Goal: Task Accomplishment & Management: Manage account settings

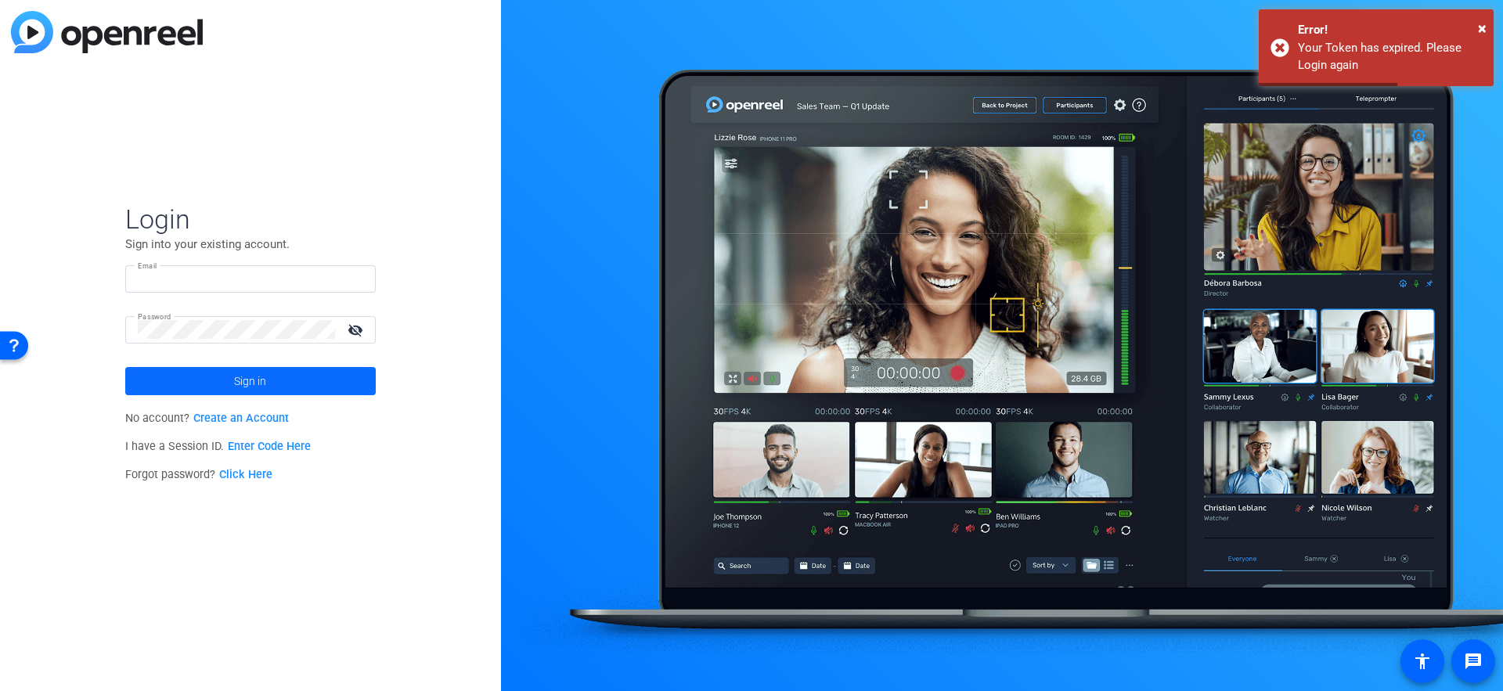
type input "[EMAIL_ADDRESS][DOMAIN_NAME]"
click at [175, 392] on span at bounding box center [250, 382] width 251 height 38
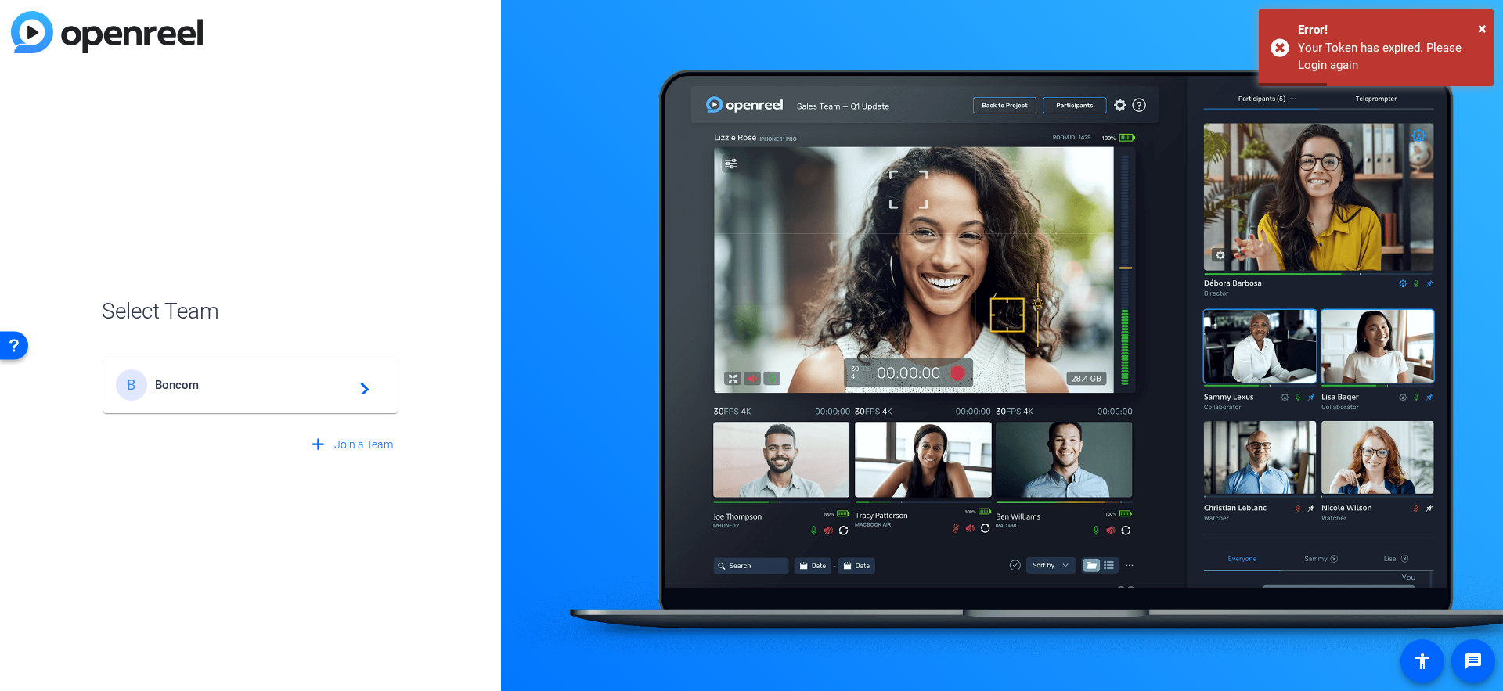
click at [189, 388] on span "Boncom" at bounding box center [253, 385] width 196 height 14
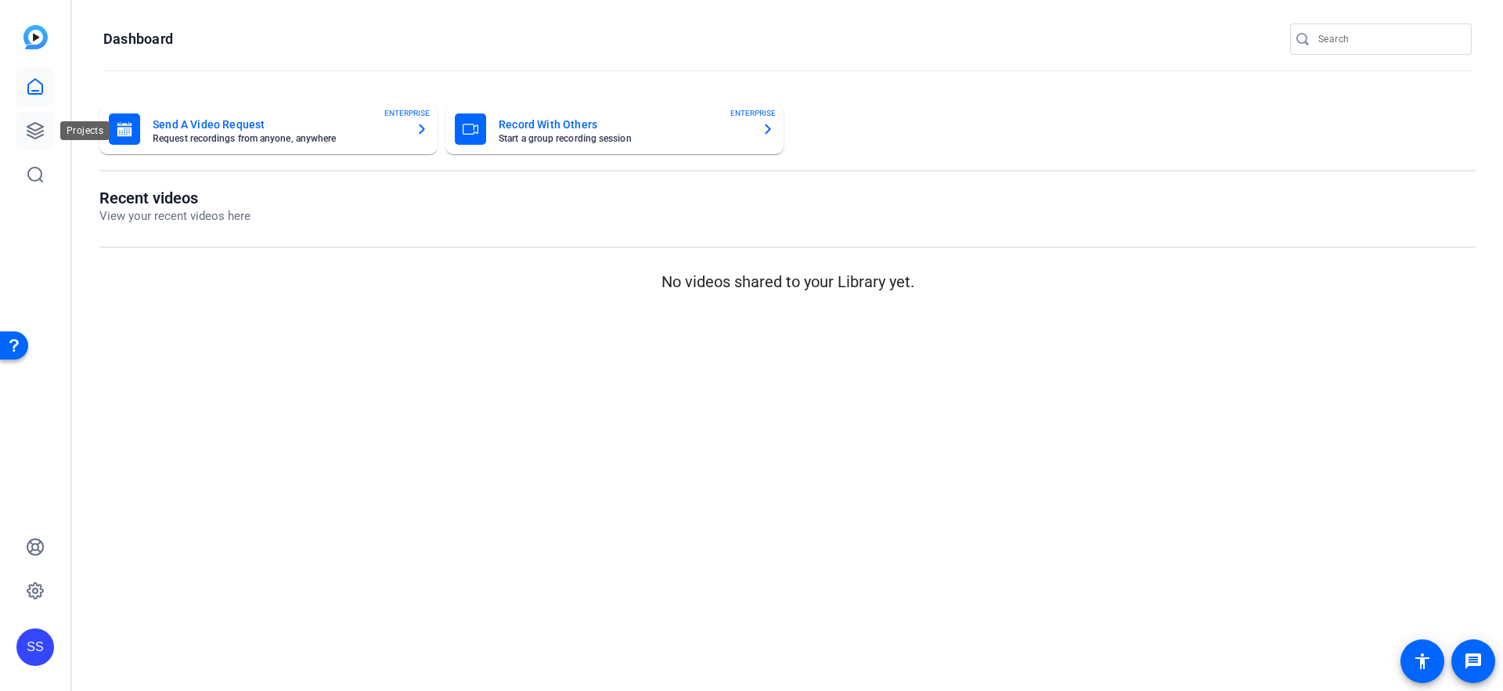
click at [44, 125] on icon at bounding box center [35, 130] width 19 height 19
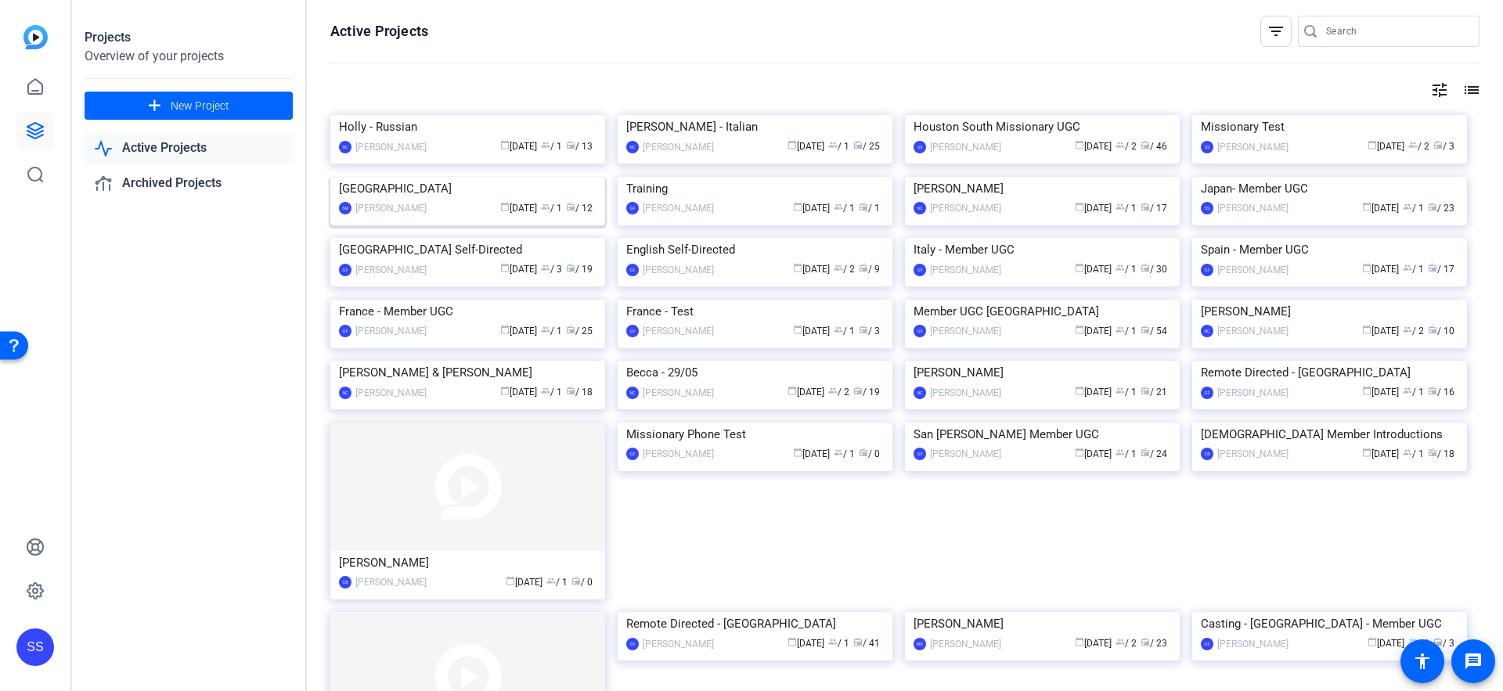
click at [393, 177] on img at bounding box center [467, 177] width 275 height 0
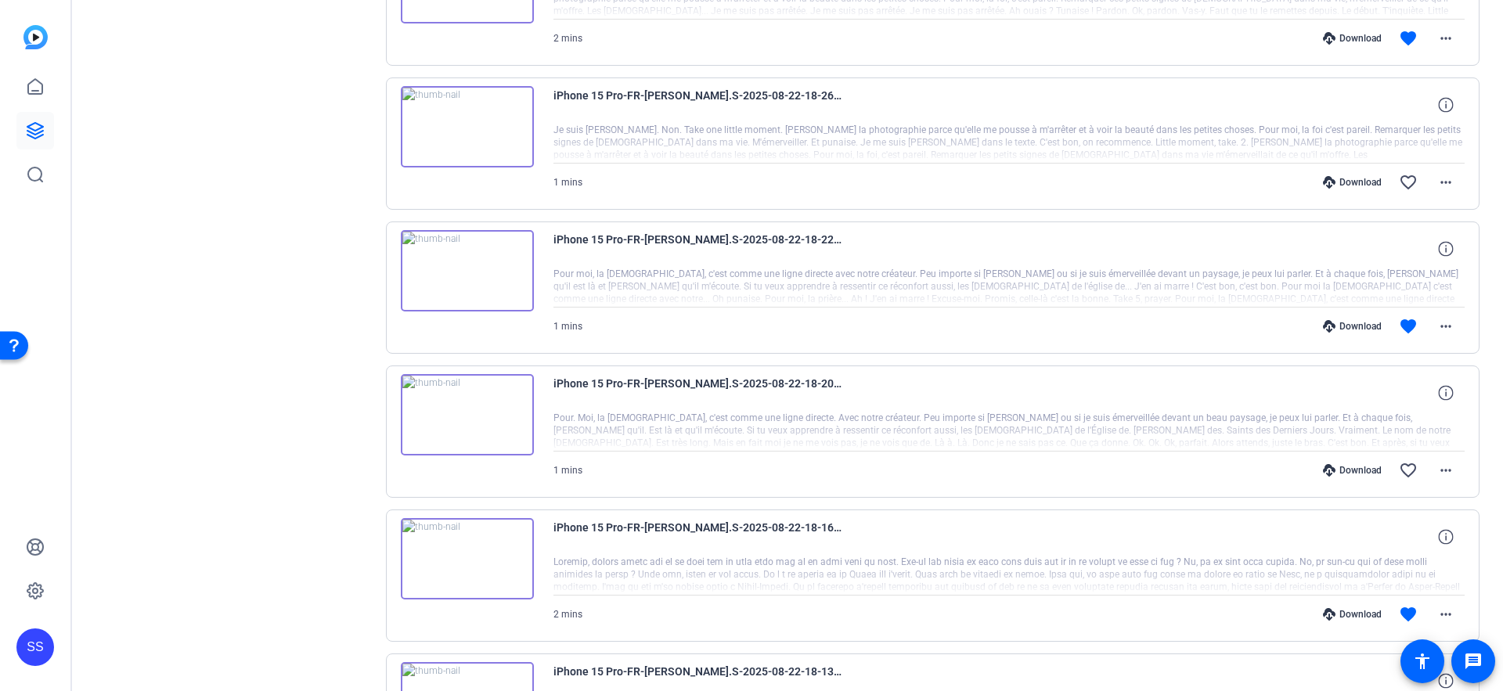
scroll to position [1041, 0]
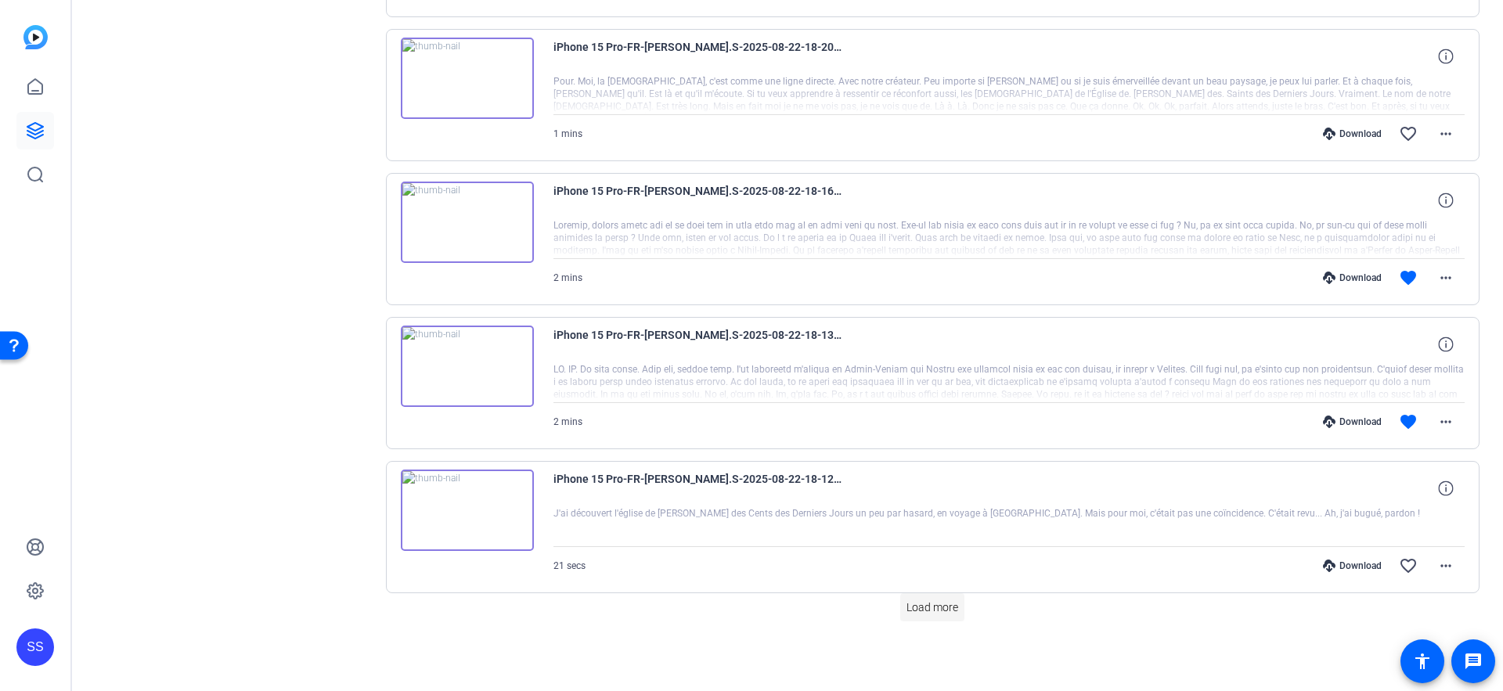
click at [946, 612] on span "Load more" at bounding box center [933, 608] width 52 height 16
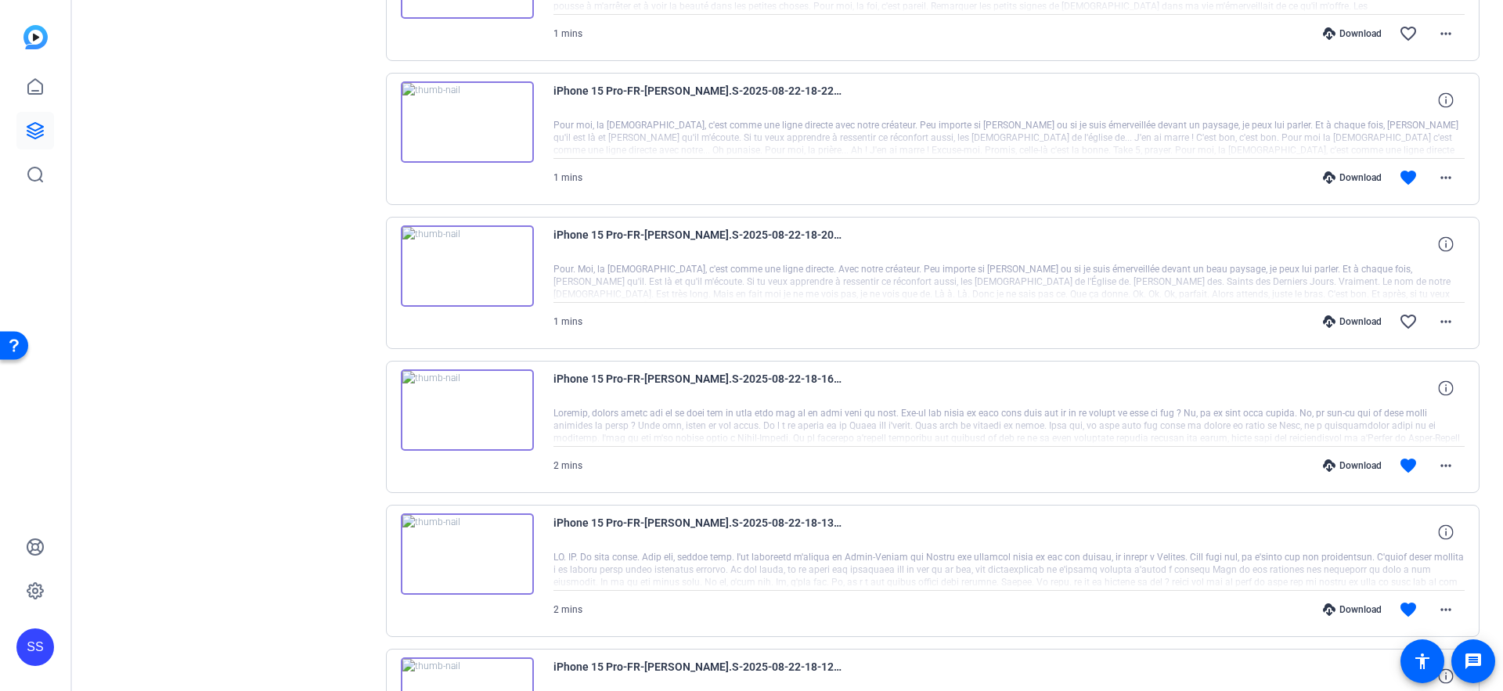
scroll to position [947, 0]
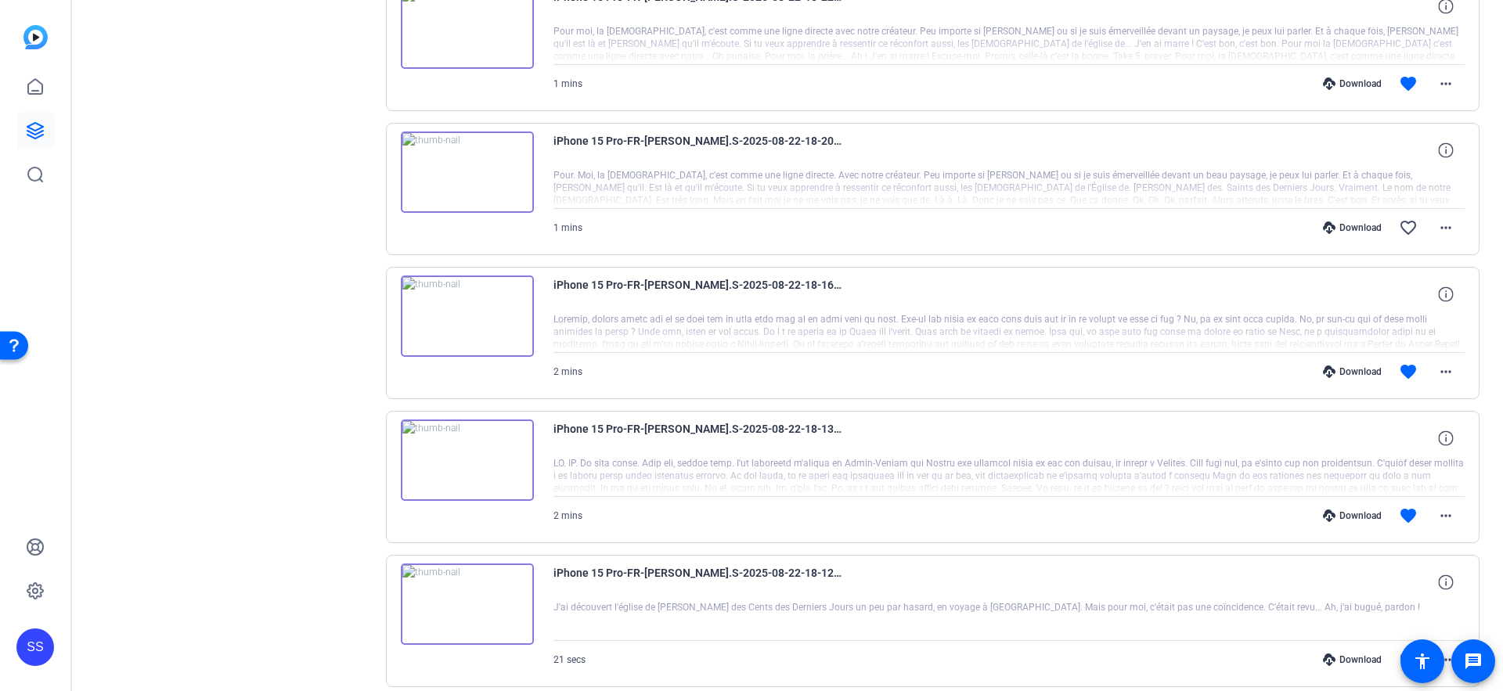
click at [1351, 514] on div "Download" at bounding box center [1352, 516] width 74 height 13
click at [1337, 368] on div "Download" at bounding box center [1352, 372] width 74 height 13
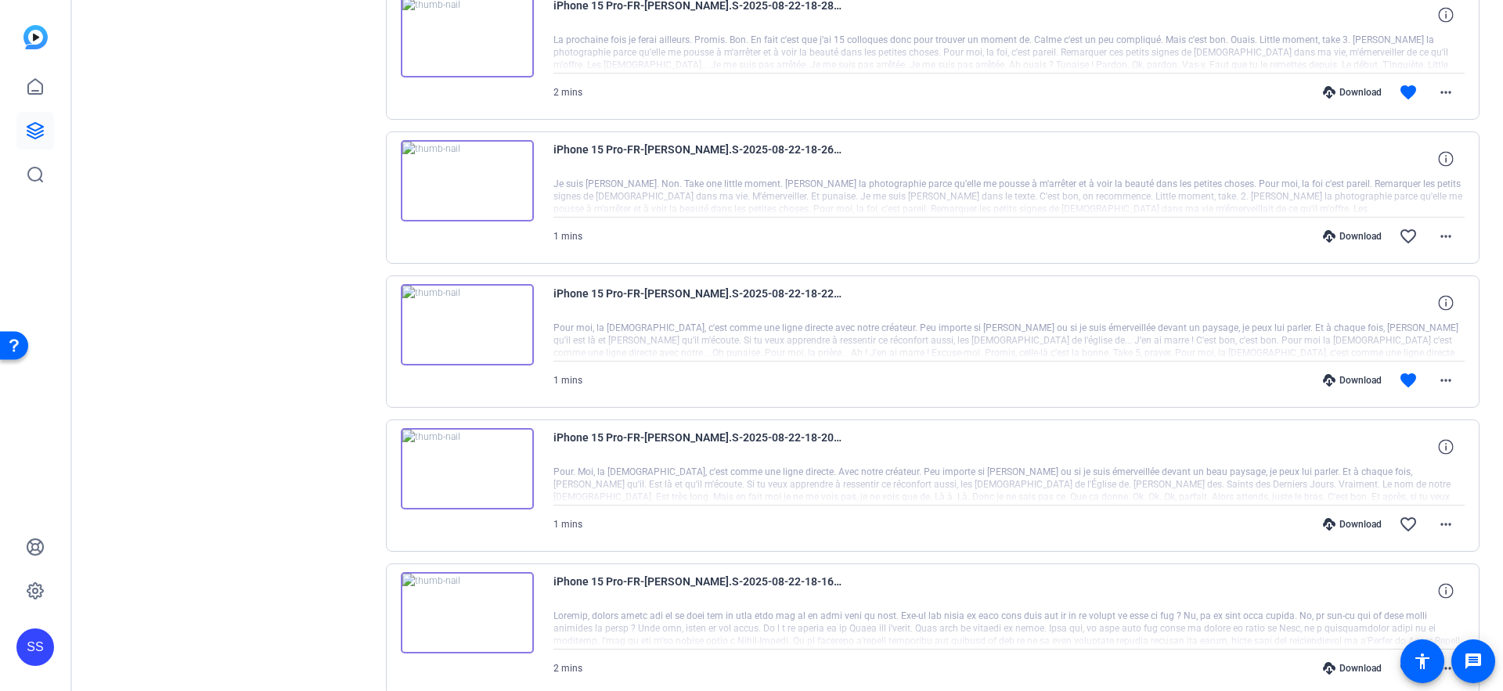
click at [1370, 388] on div "Download favorite more_horiz" at bounding box center [1146, 381] width 638 height 38
click at [1362, 383] on div "Download" at bounding box center [1352, 380] width 74 height 13
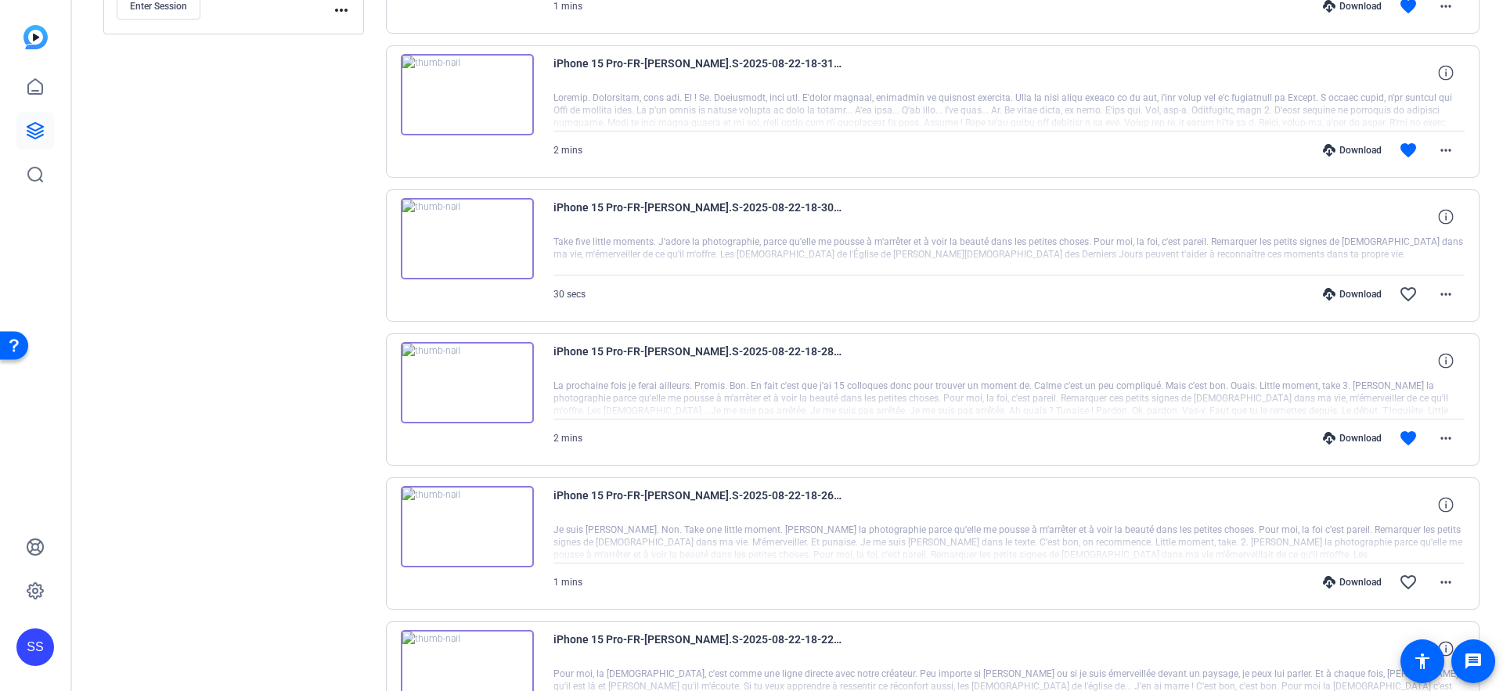
scroll to position [269, 0]
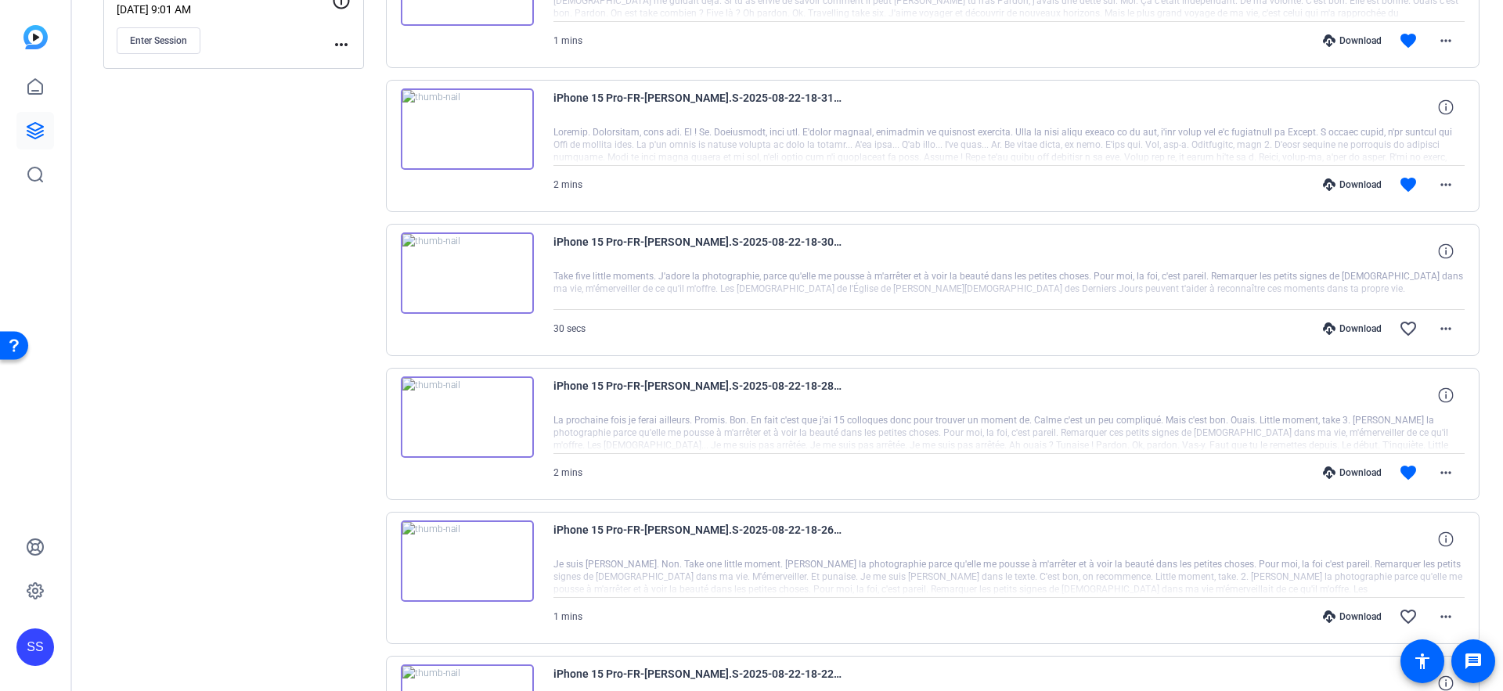
click at [1348, 467] on div "Download" at bounding box center [1352, 473] width 74 height 13
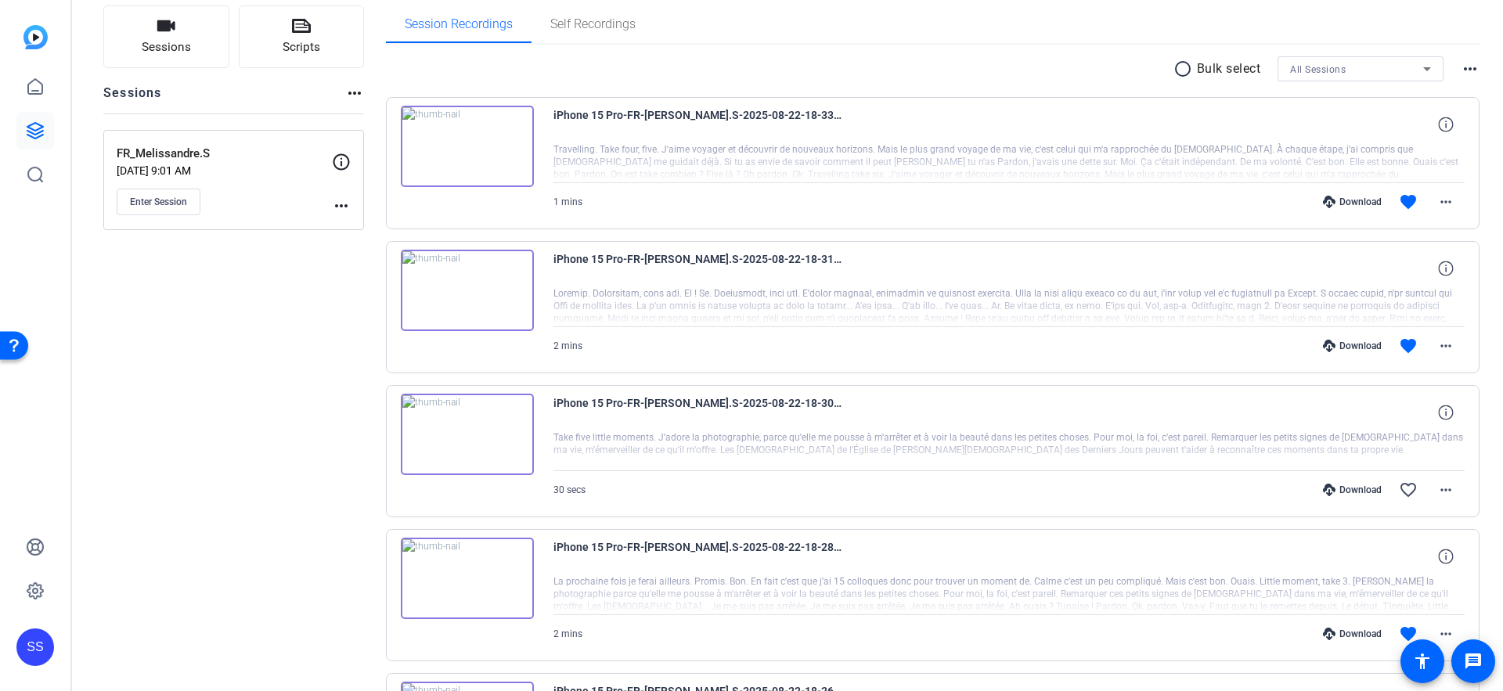
scroll to position [63, 0]
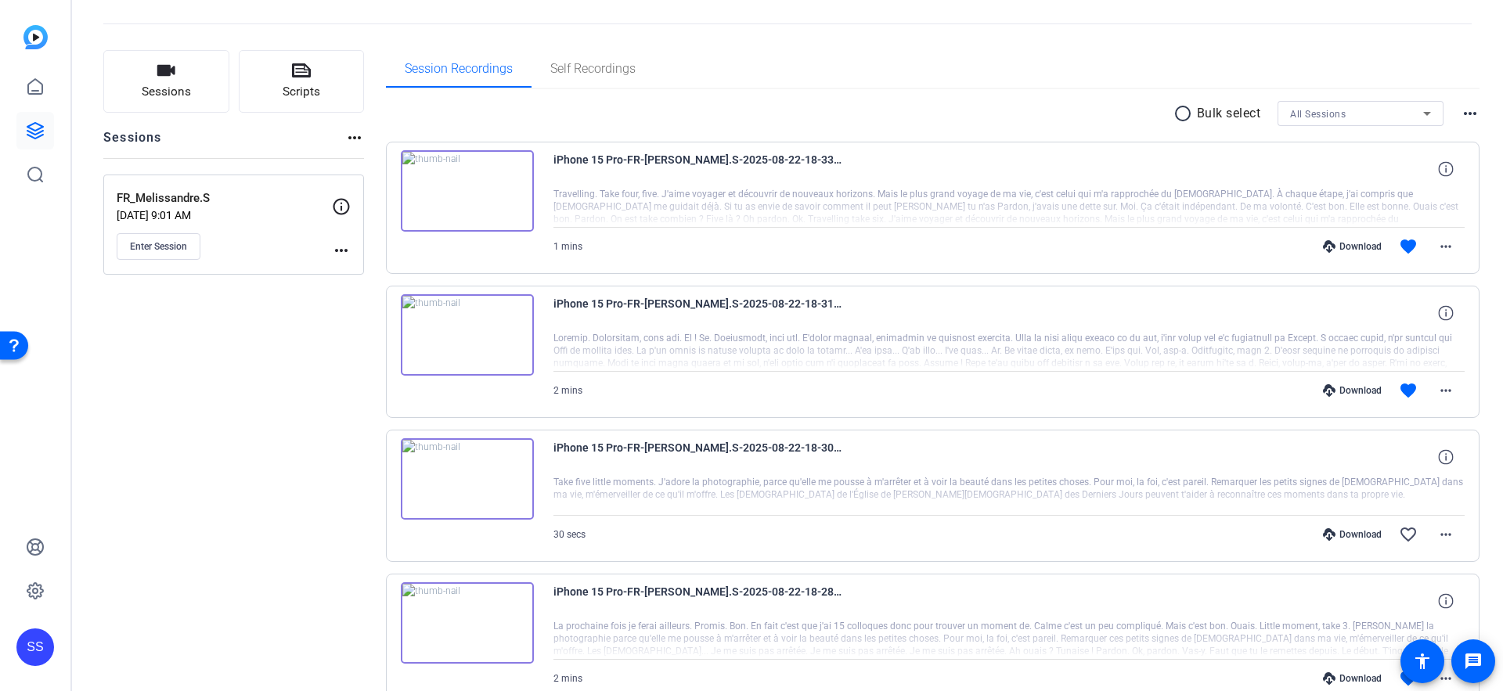
click at [1355, 389] on div "Download" at bounding box center [1352, 390] width 74 height 13
click at [1359, 248] on div "Download" at bounding box center [1352, 246] width 74 height 13
click at [45, 141] on link at bounding box center [35, 131] width 38 height 38
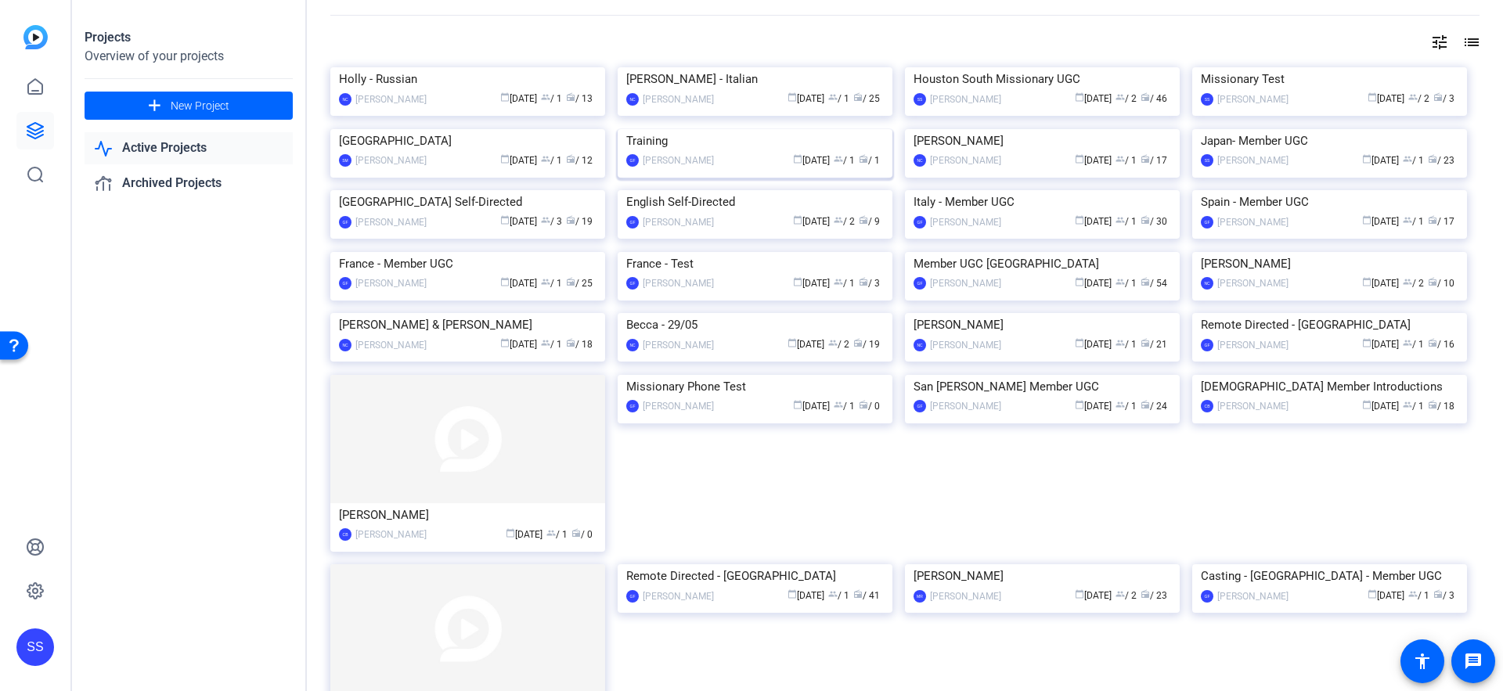
scroll to position [34, 0]
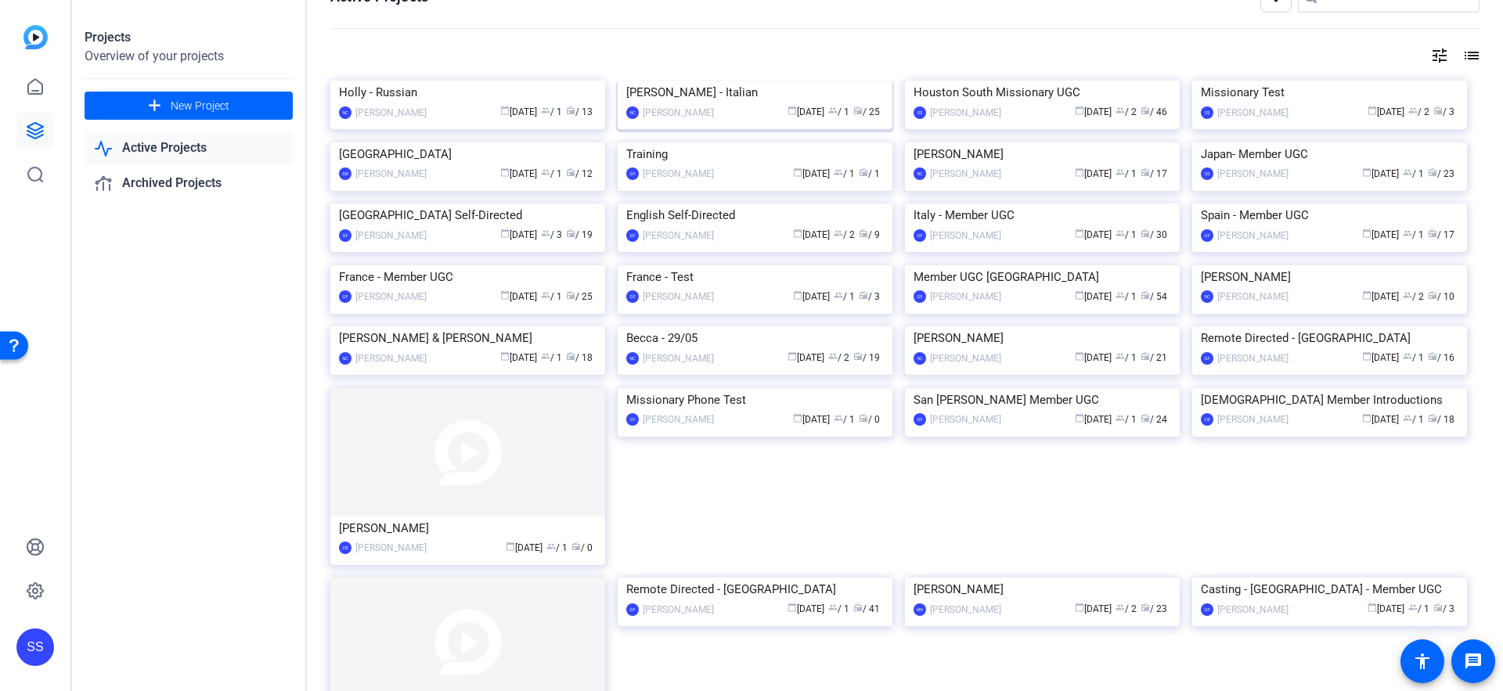
click at [715, 104] on div "[PERSON_NAME] - Italian" at bounding box center [755, 92] width 258 height 23
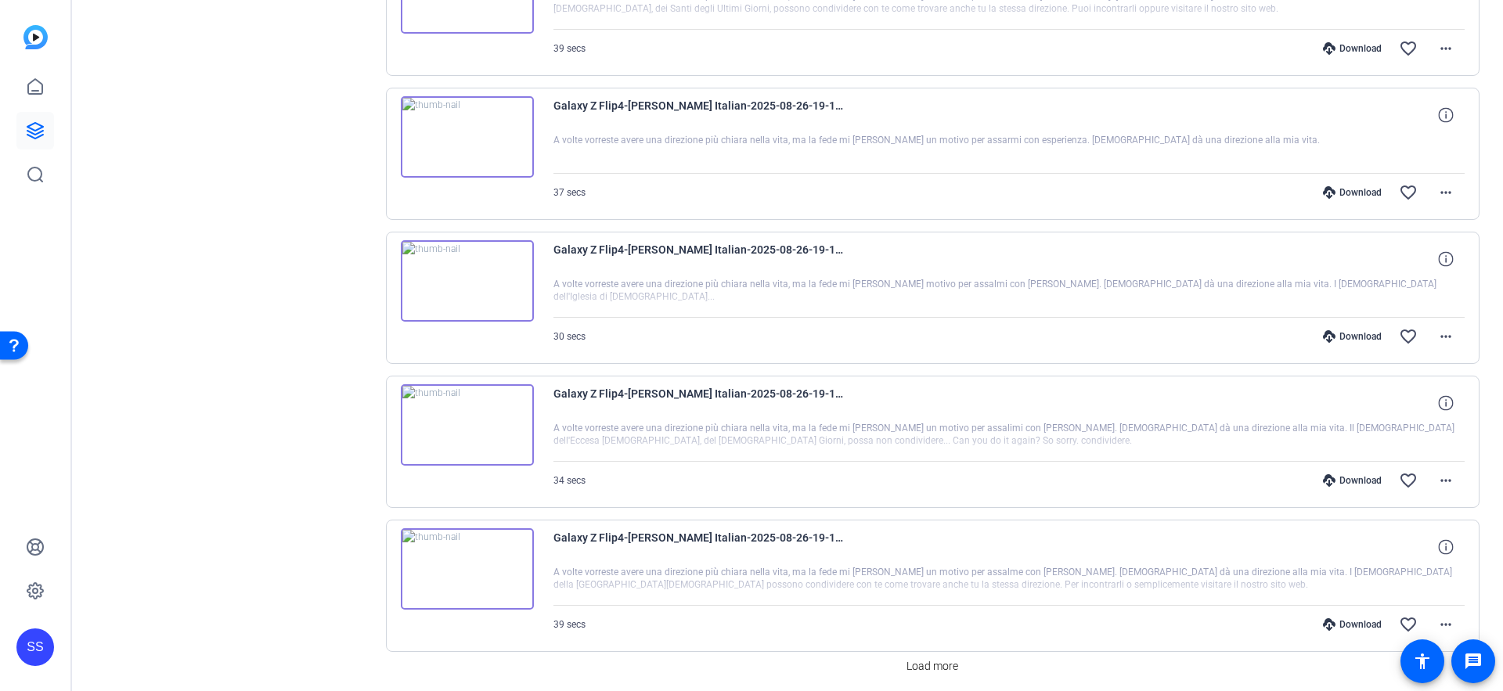
scroll to position [1041, 0]
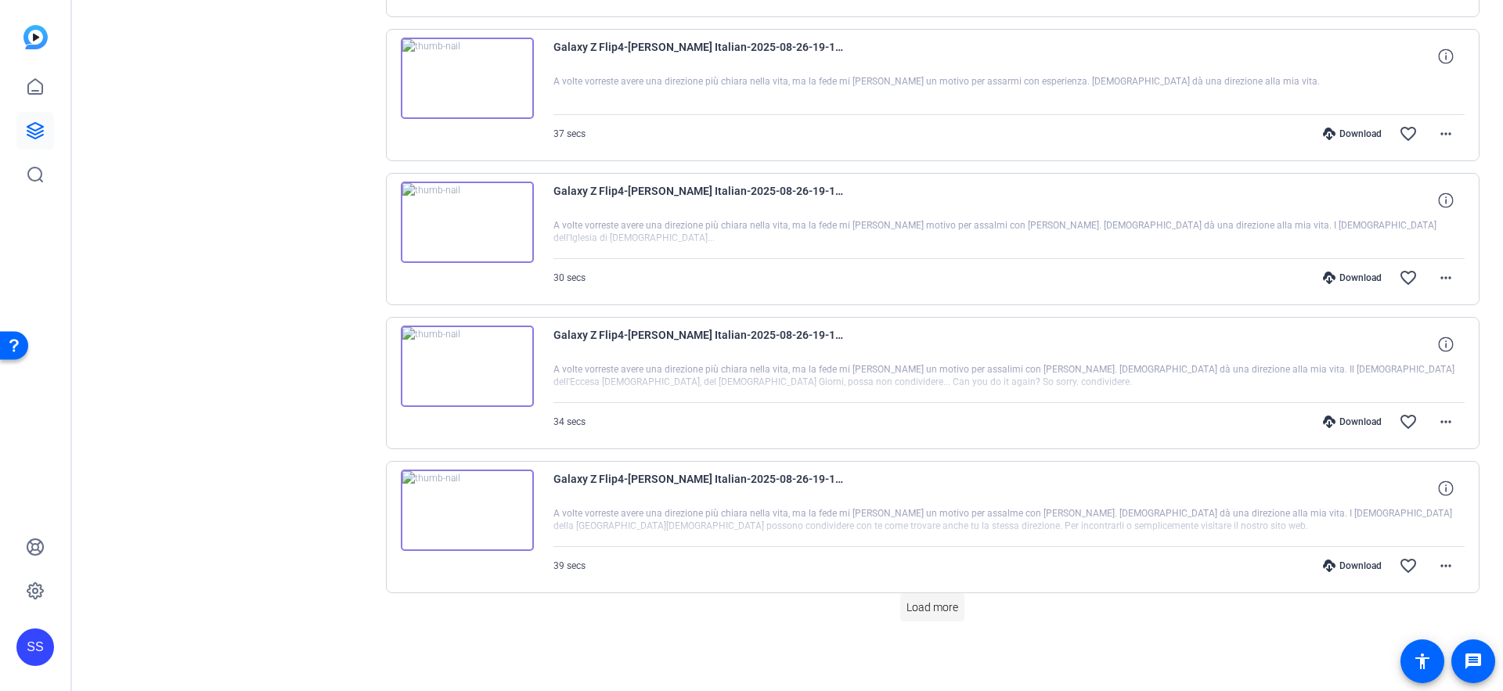
click at [940, 604] on span "Load more" at bounding box center [933, 608] width 52 height 16
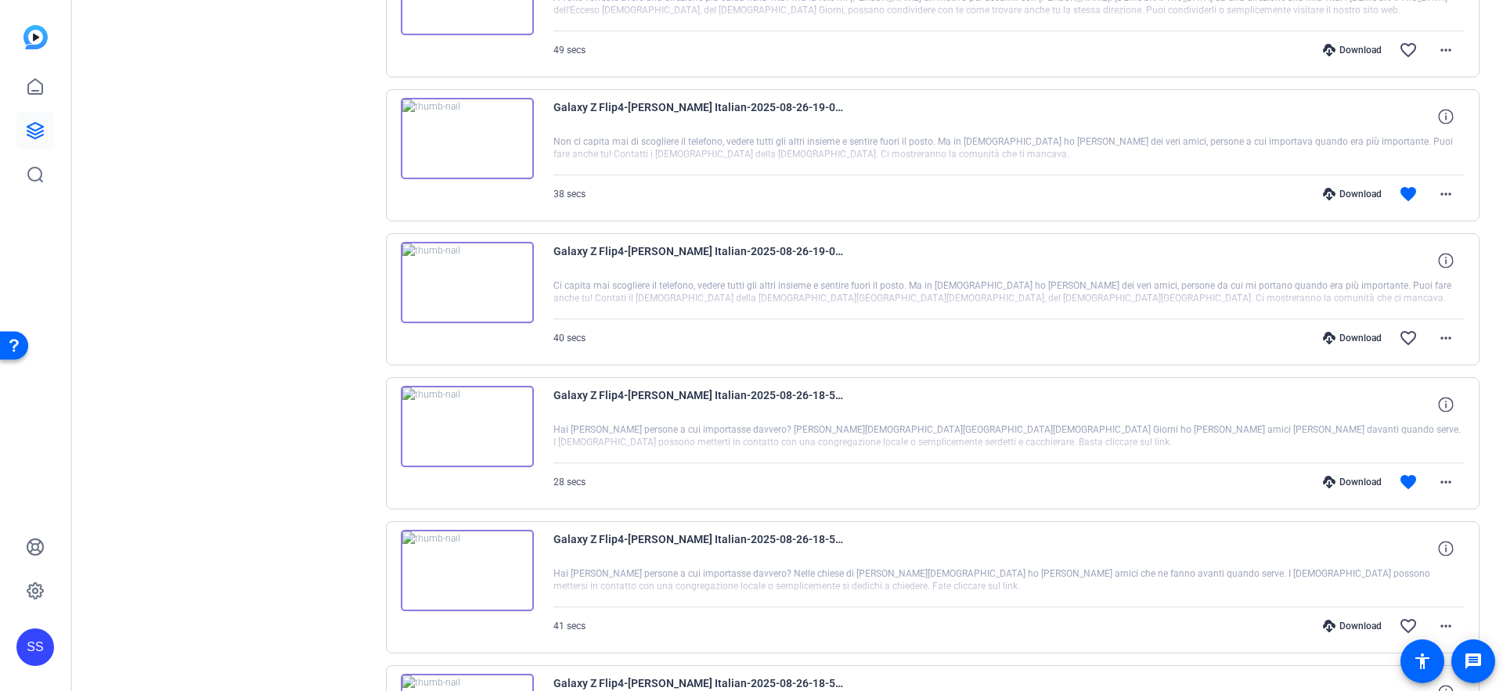
scroll to position [1981, 0]
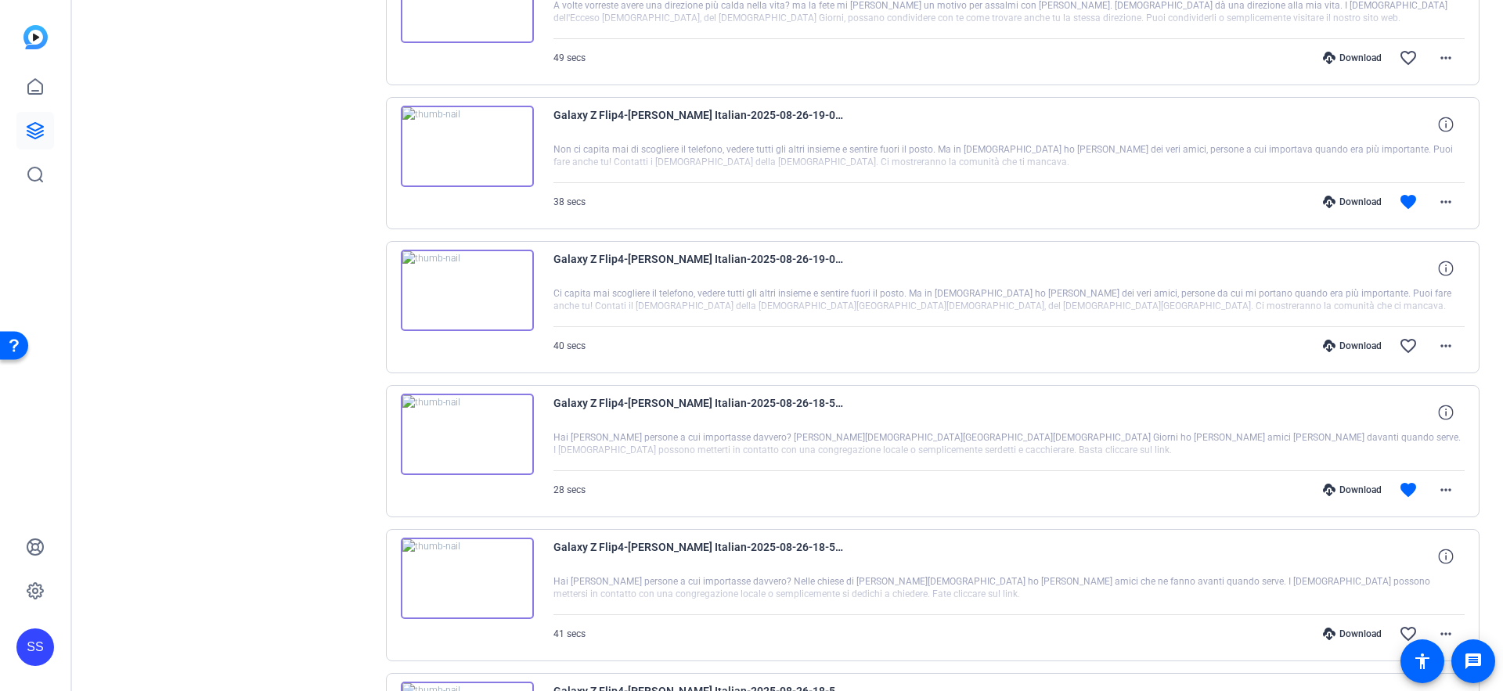
click at [1350, 486] on div "Download" at bounding box center [1352, 490] width 74 height 13
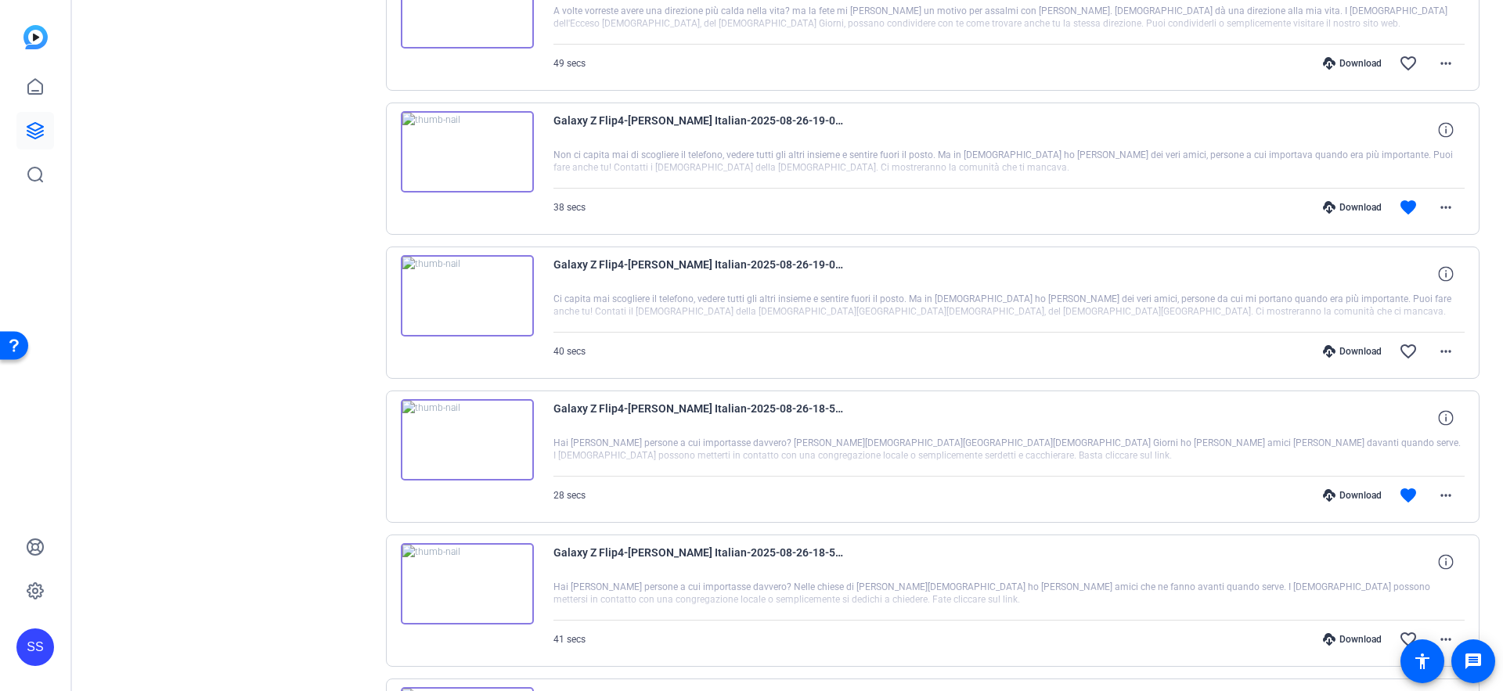
click at [1332, 207] on icon at bounding box center [1329, 207] width 13 height 13
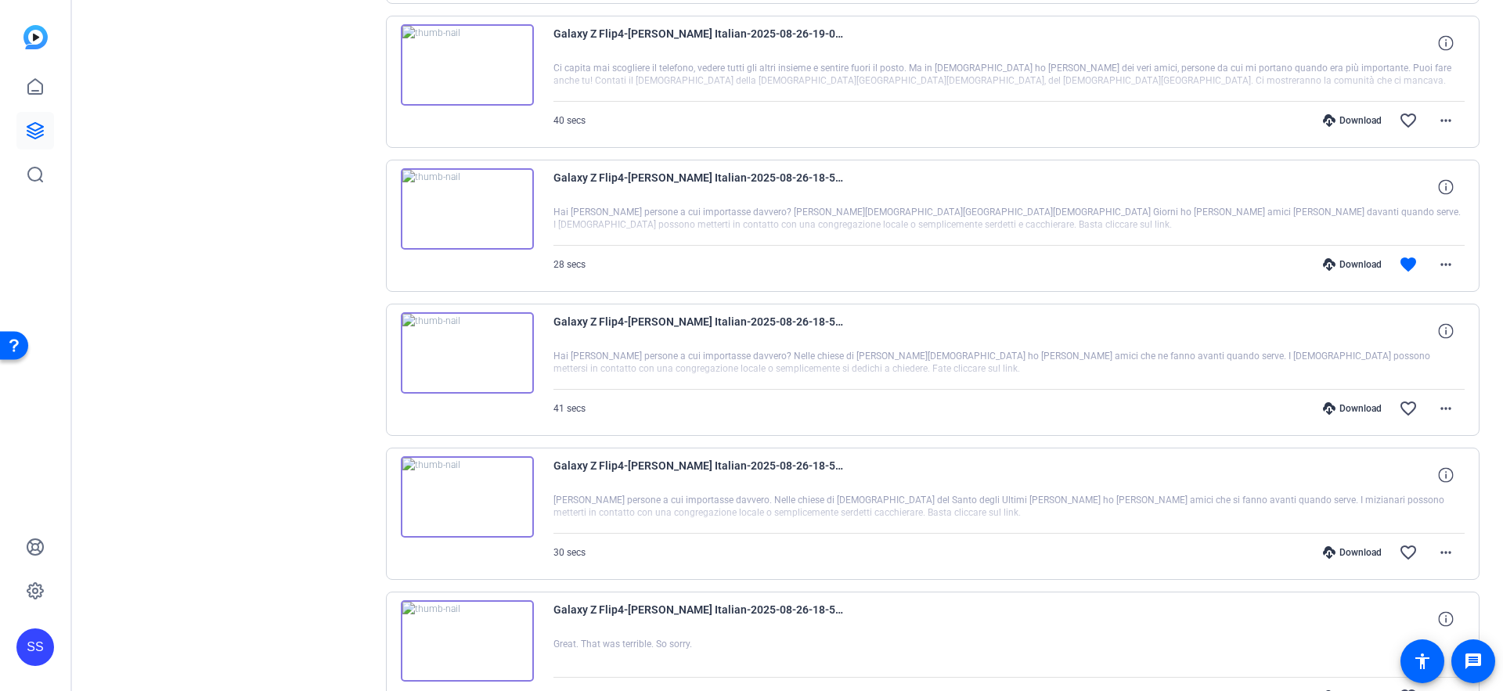
scroll to position [2228, 0]
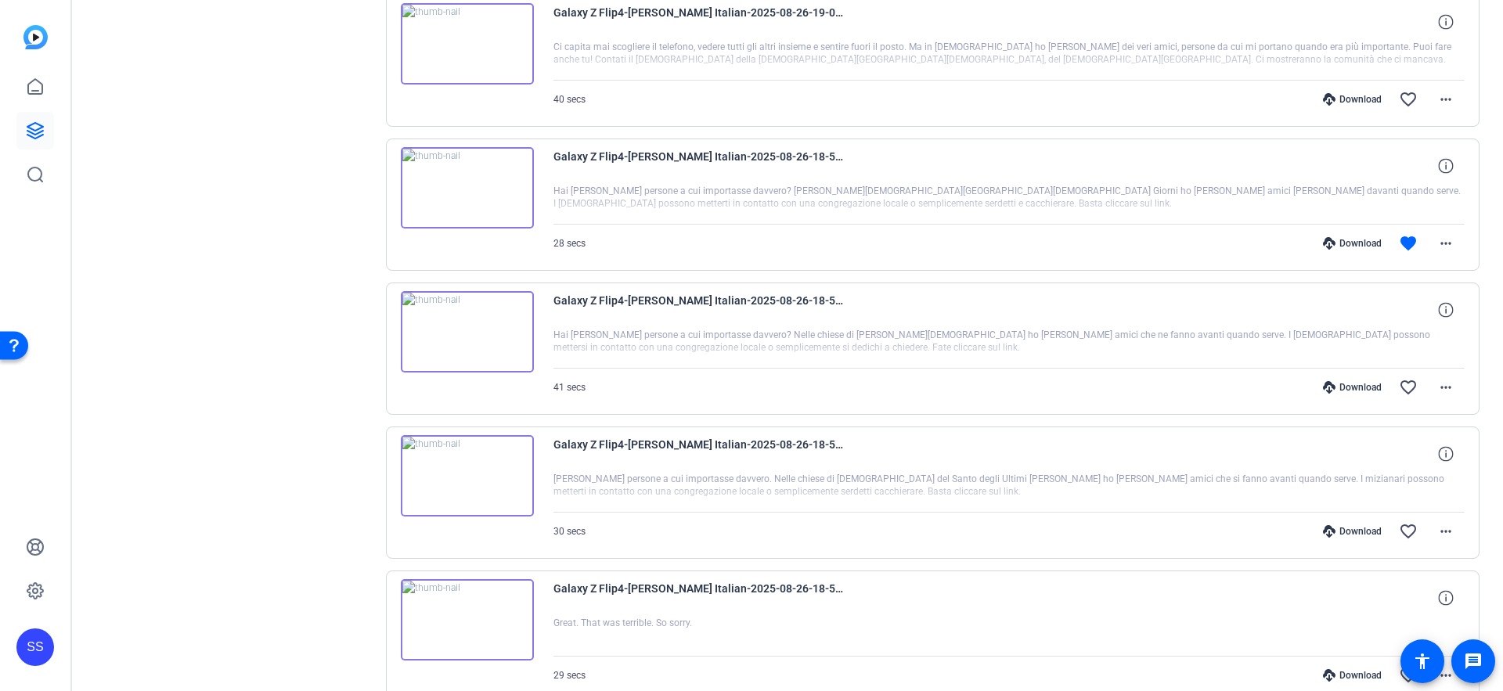
click at [1345, 247] on div "Download" at bounding box center [1352, 243] width 74 height 13
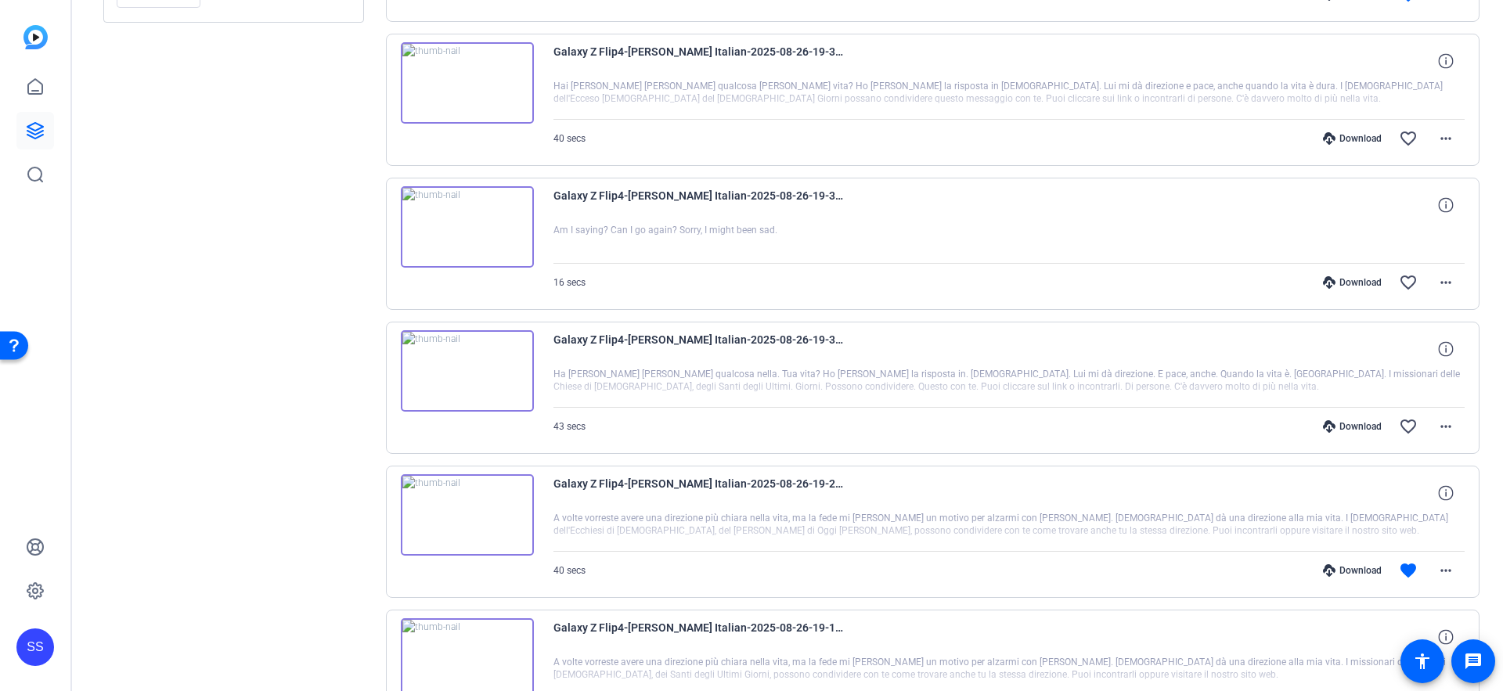
scroll to position [342, 0]
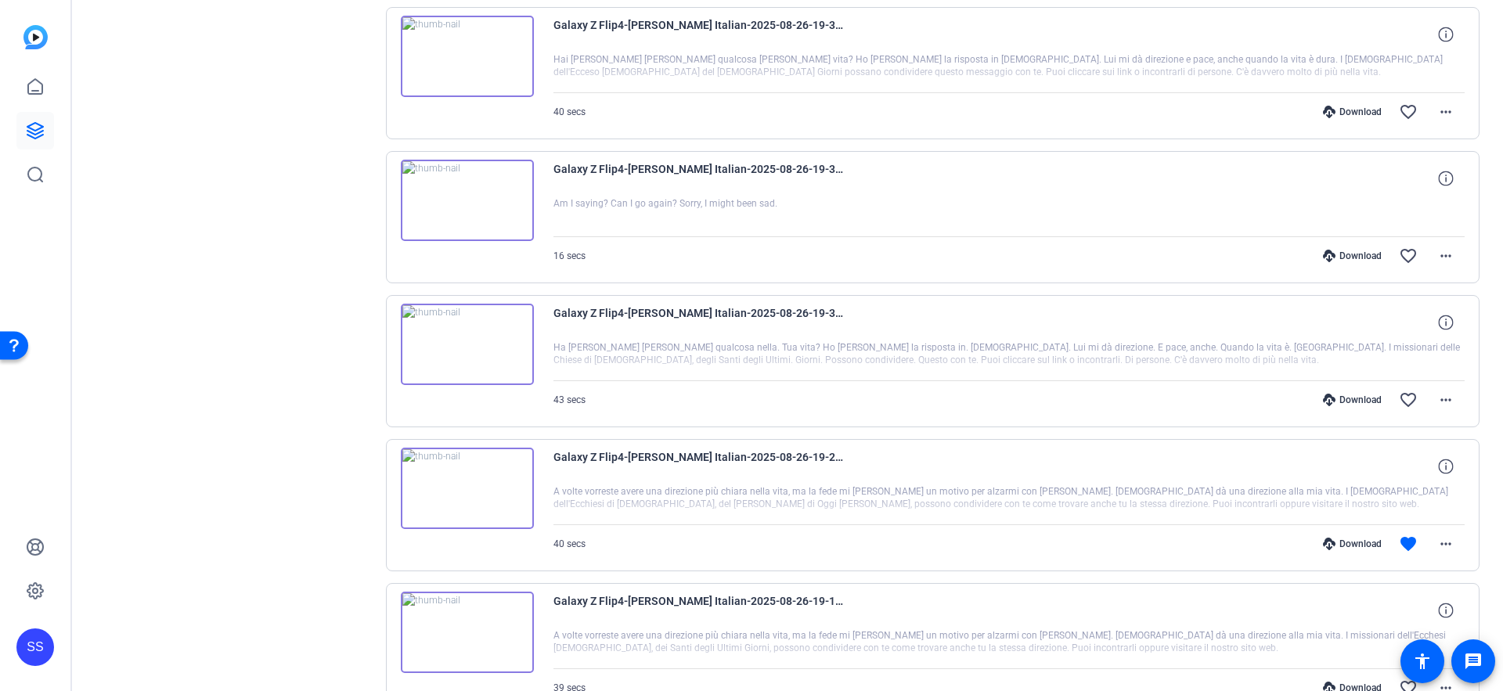
click at [1333, 538] on icon at bounding box center [1329, 544] width 13 height 13
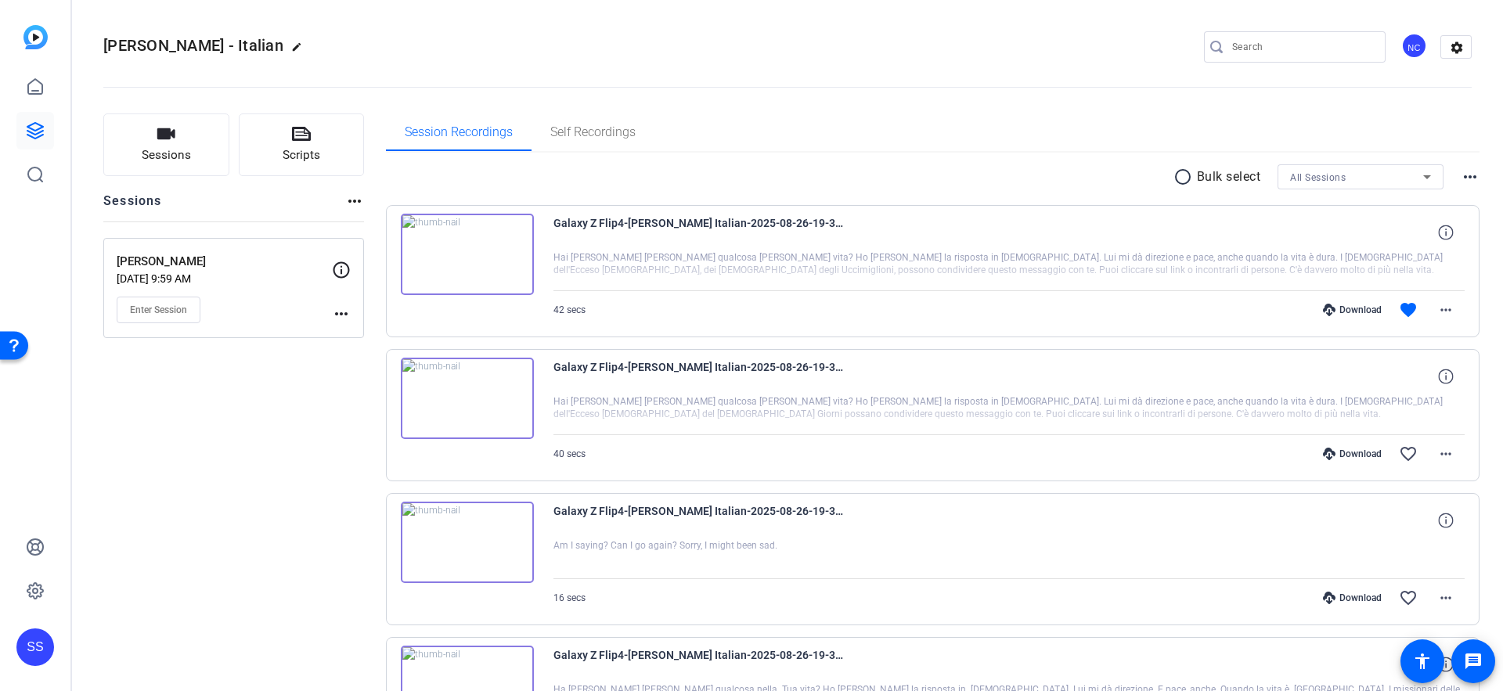
click at [1348, 305] on div "Download" at bounding box center [1352, 310] width 74 height 13
click at [30, 128] on icon at bounding box center [35, 130] width 19 height 19
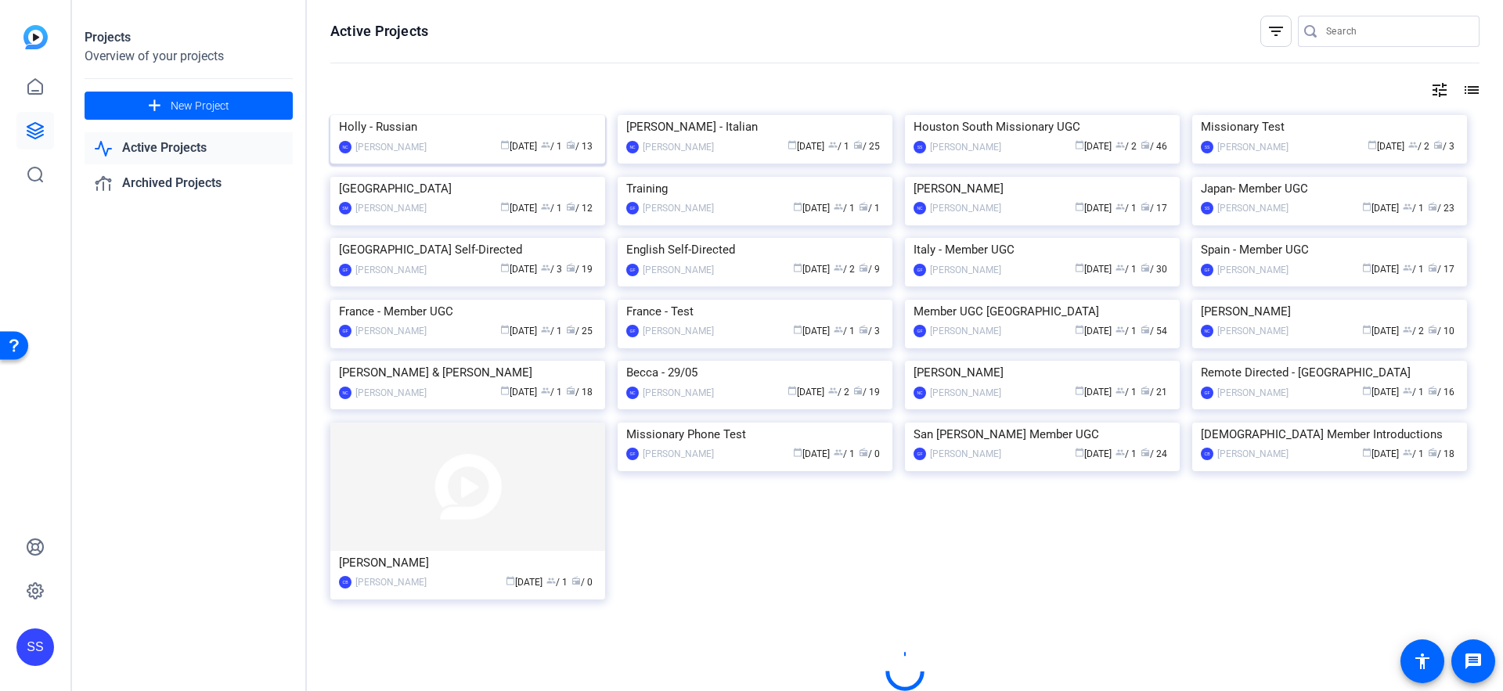
click at [449, 115] on img at bounding box center [467, 115] width 275 height 0
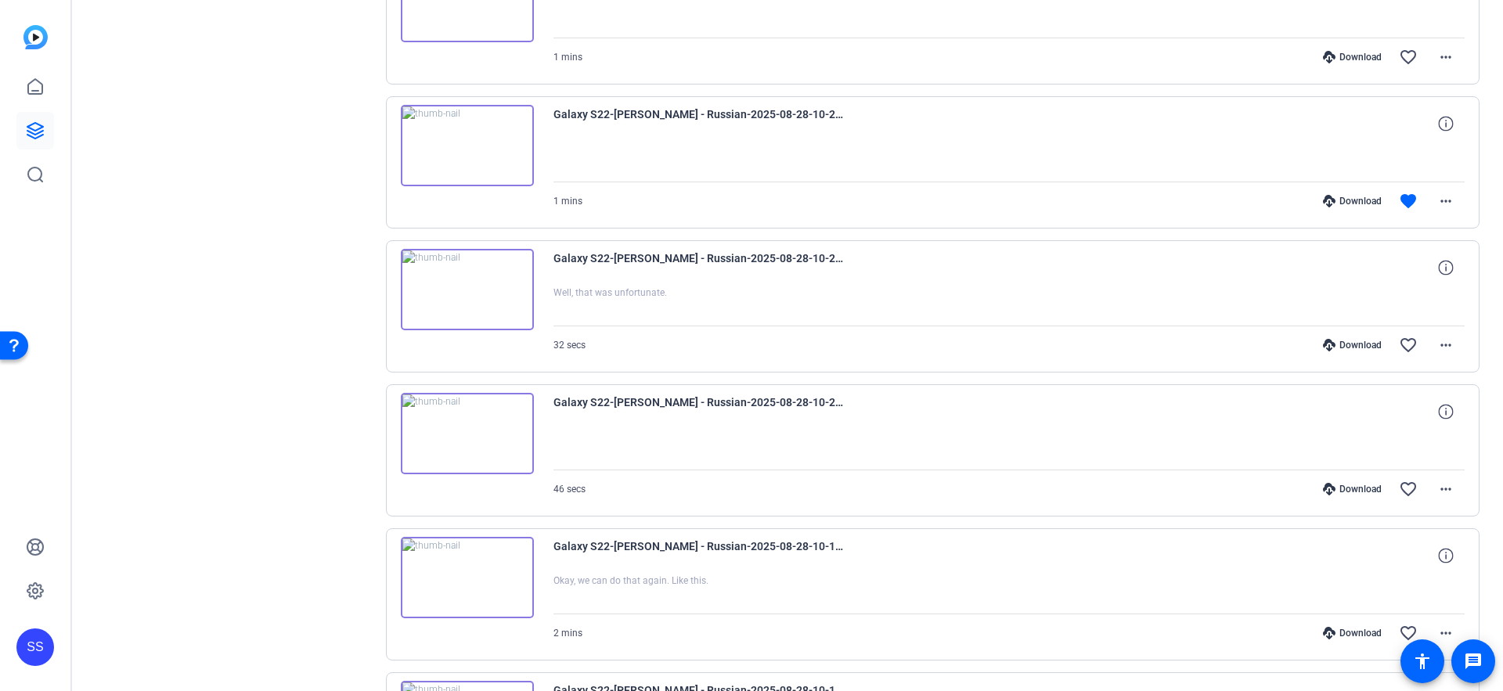
scroll to position [1041, 0]
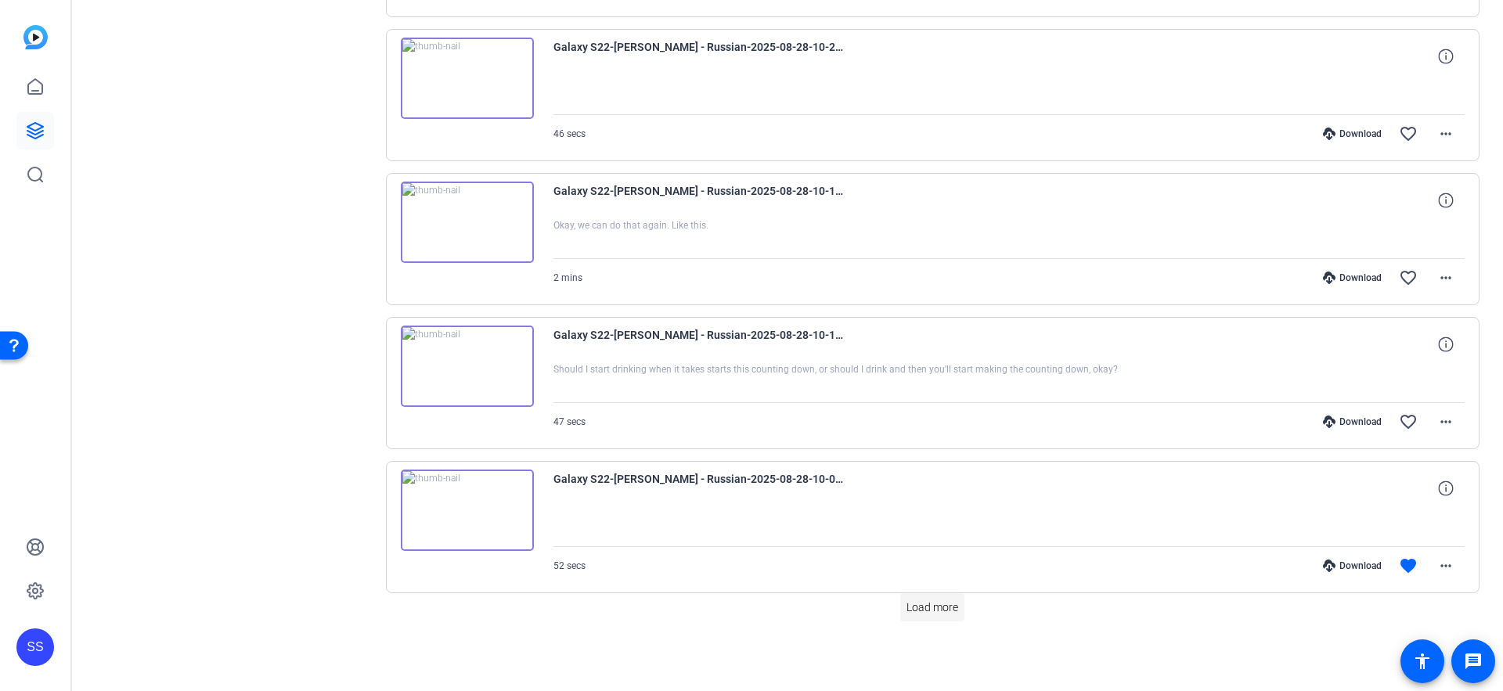
click at [930, 611] on span "Load more" at bounding box center [933, 608] width 52 height 16
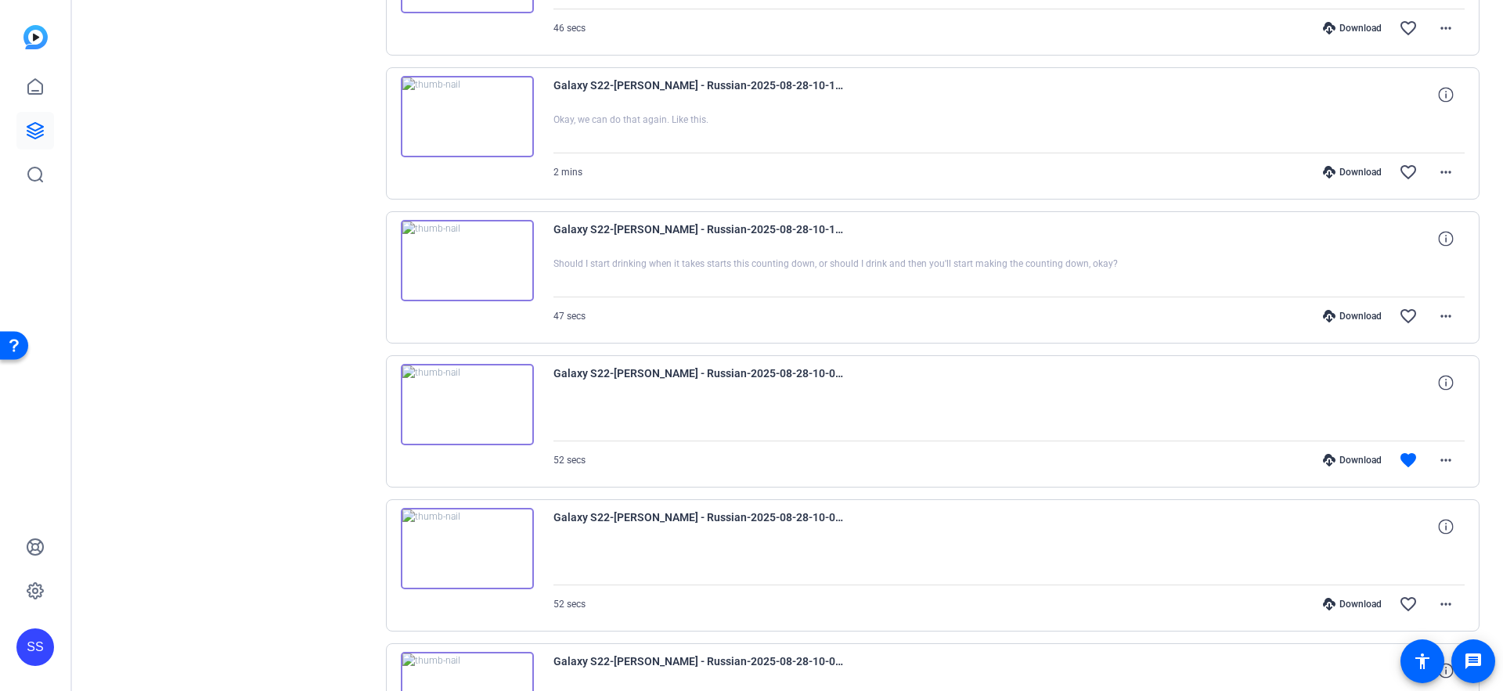
scroll to position [1120, 0]
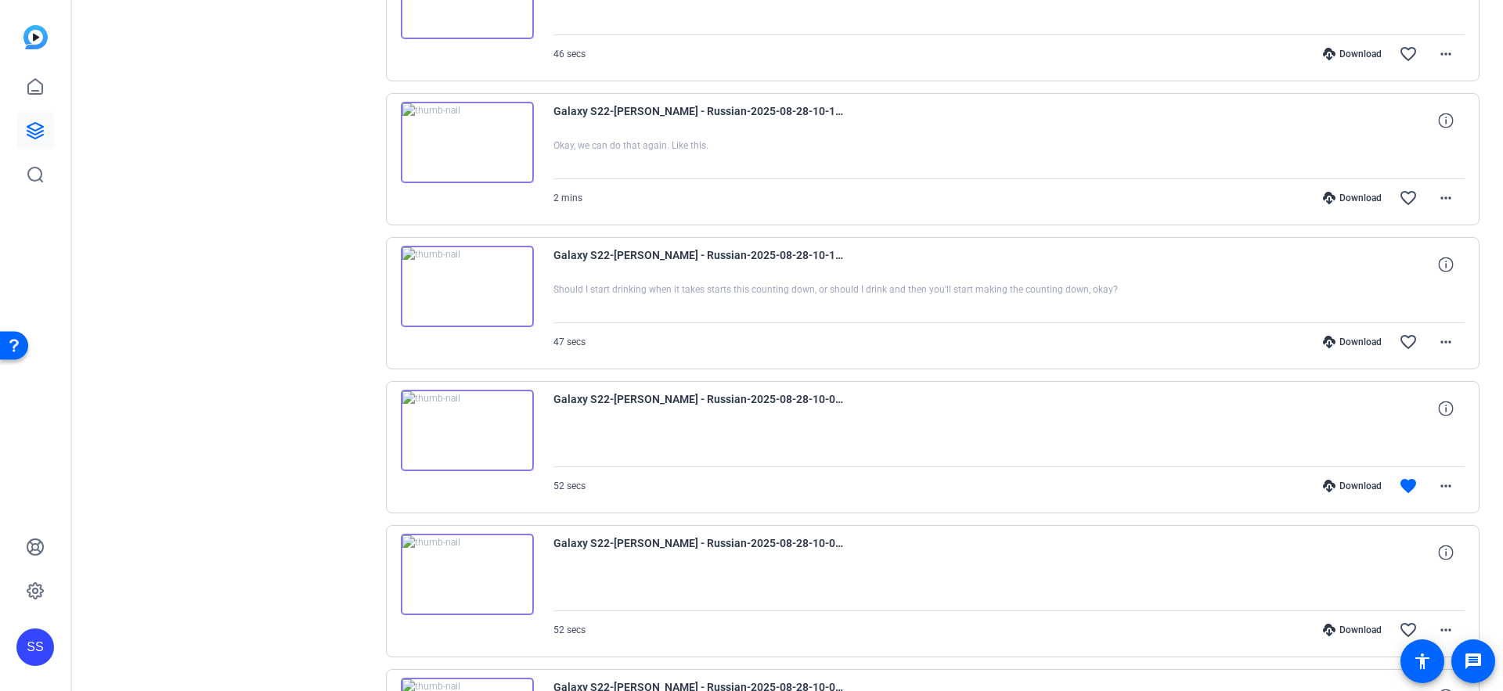
click at [1331, 483] on icon at bounding box center [1329, 486] width 13 height 13
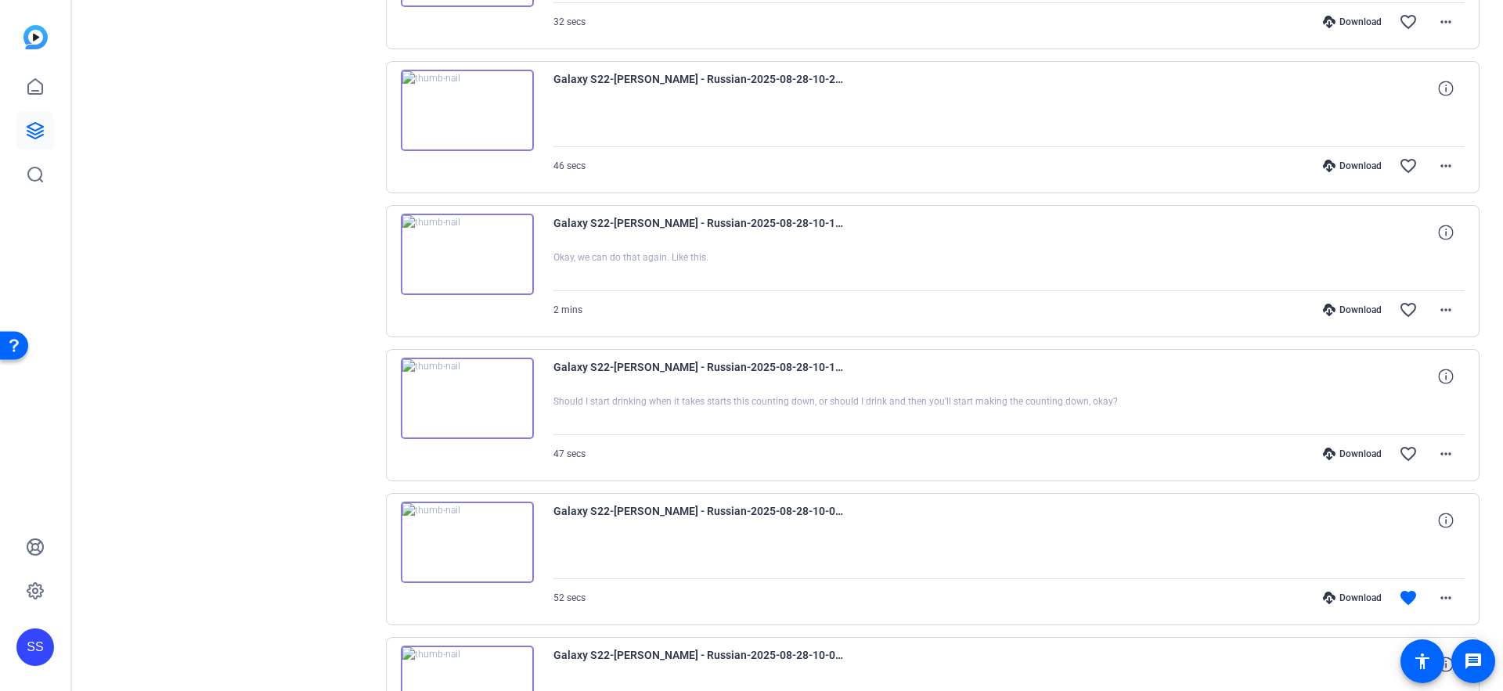
click at [1080, 442] on div "Download favorite_border more_horiz" at bounding box center [1146, 454] width 638 height 38
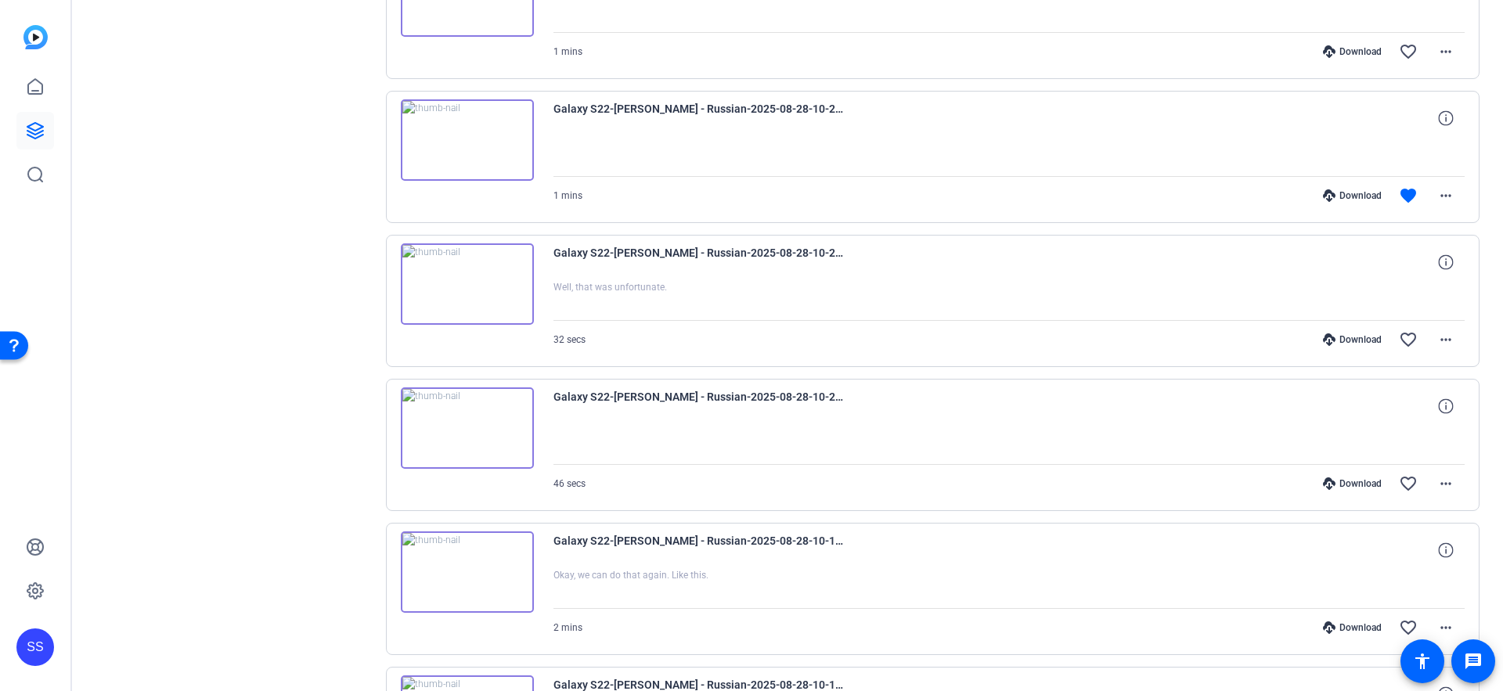
scroll to position [455, 0]
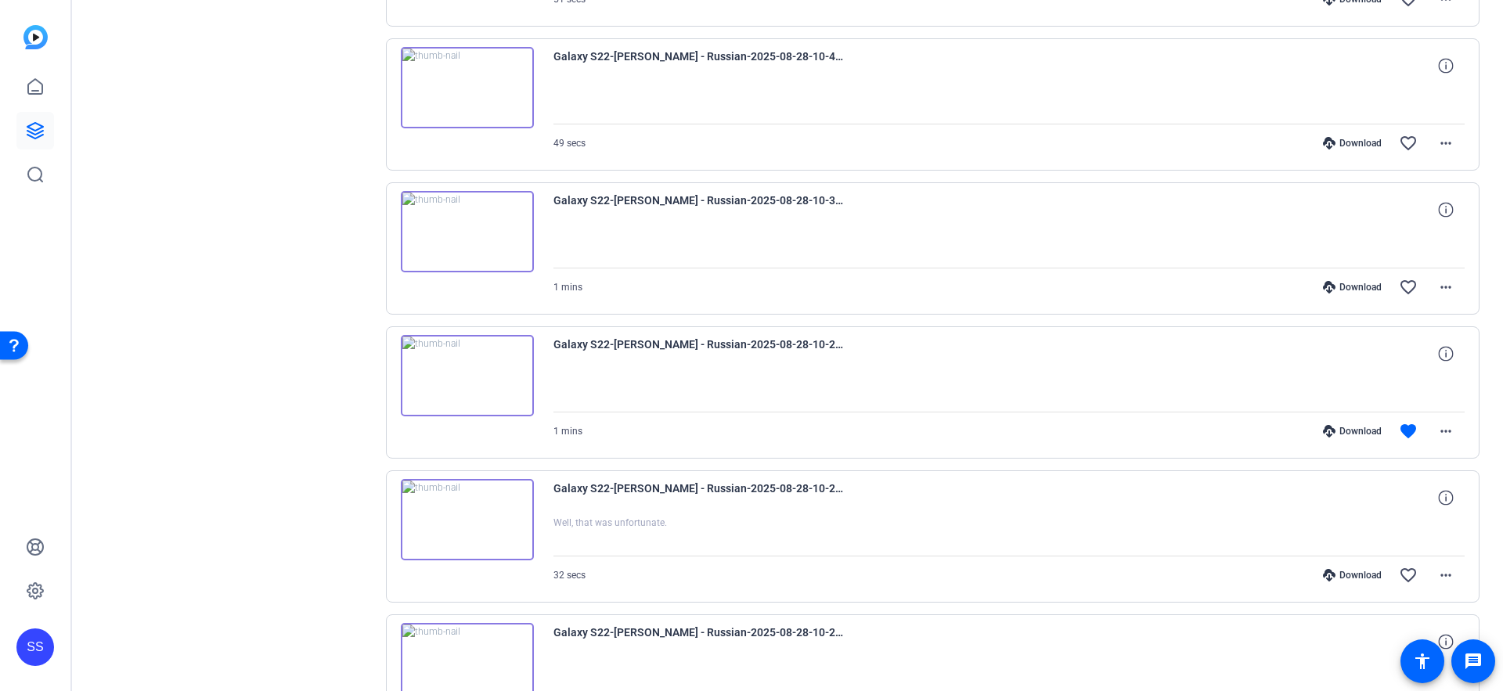
click at [1337, 425] on div "Download" at bounding box center [1352, 431] width 74 height 13
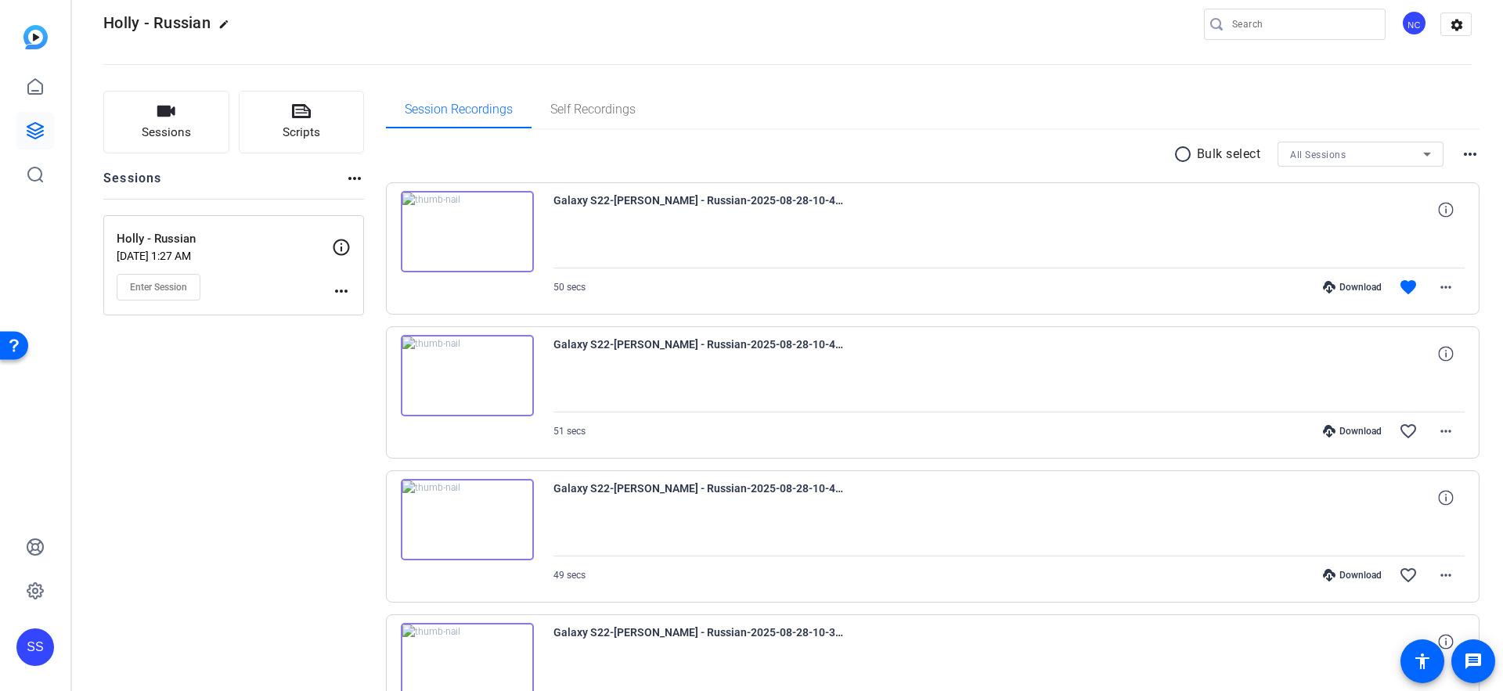
scroll to position [0, 0]
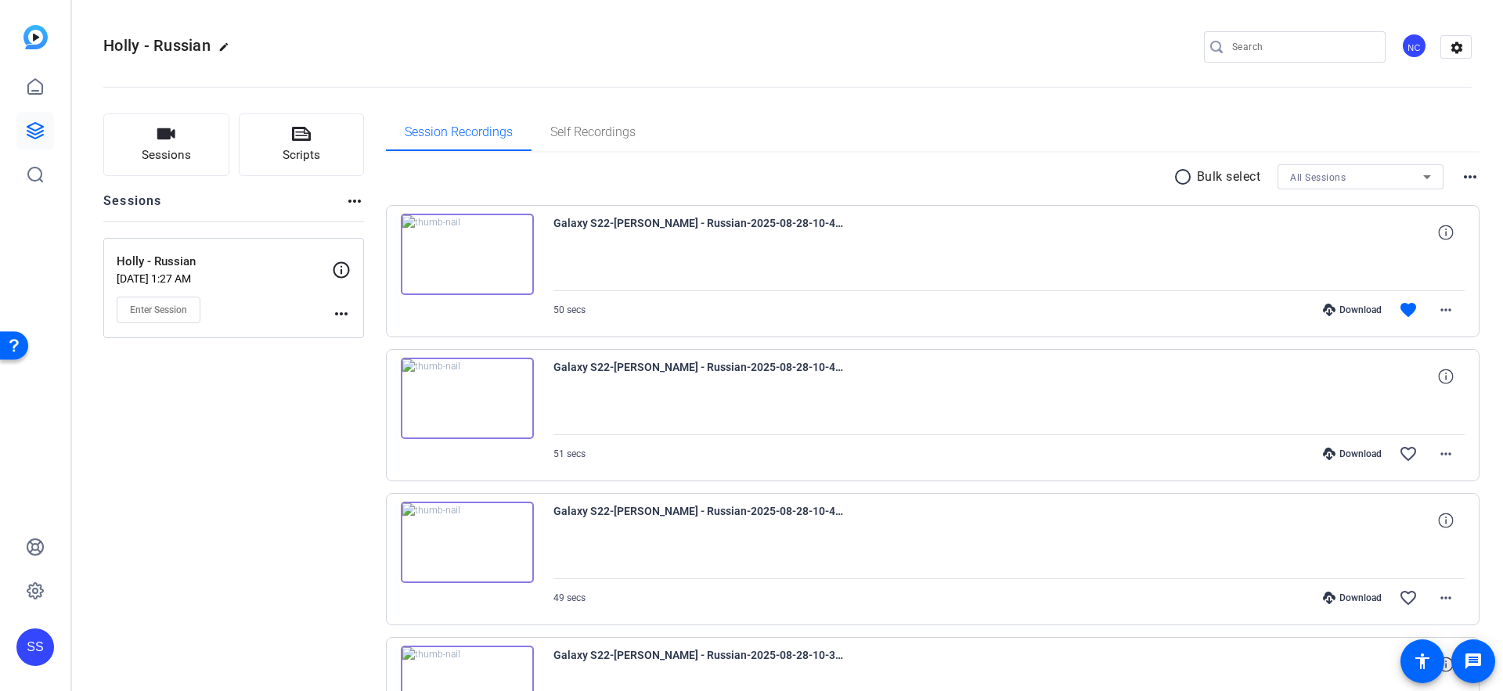
click at [1330, 310] on icon at bounding box center [1329, 310] width 13 height 13
click at [34, 85] on icon at bounding box center [35, 87] width 19 height 19
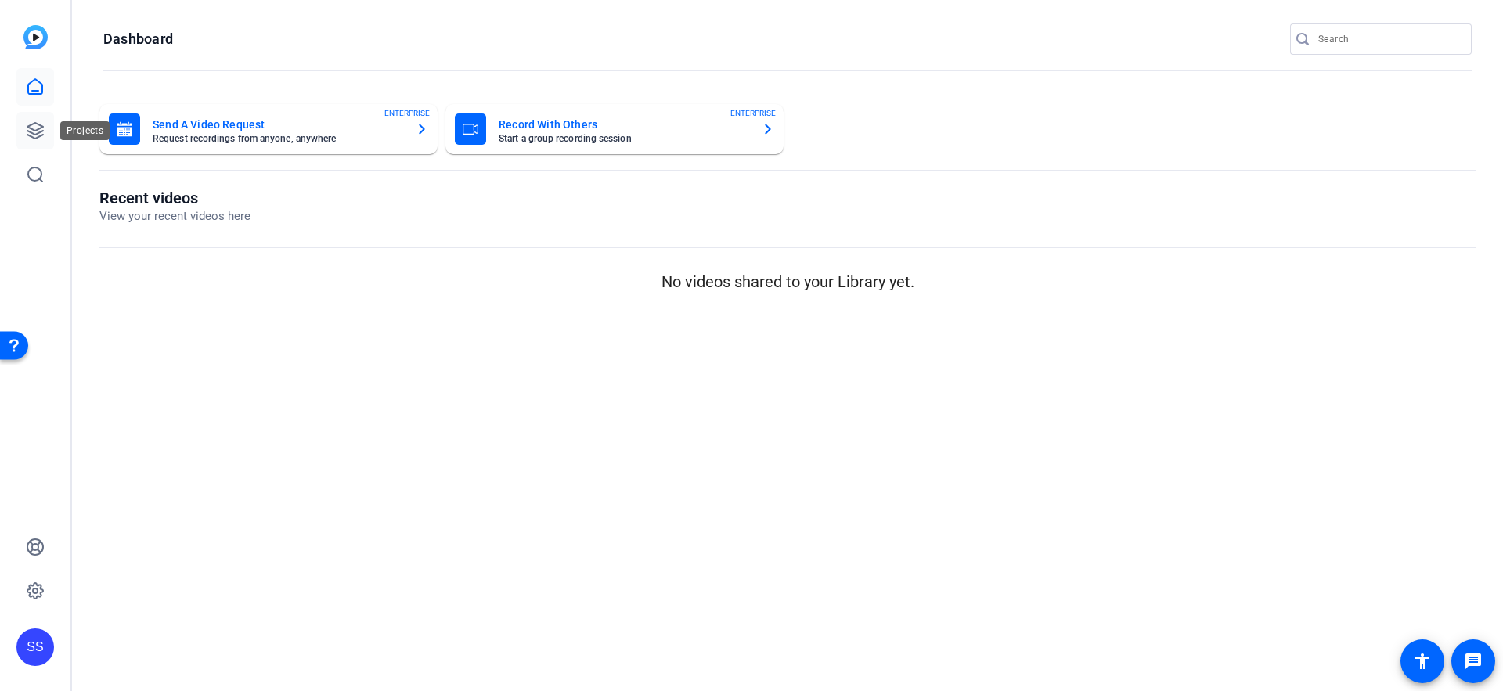
click at [41, 136] on icon at bounding box center [35, 130] width 19 height 19
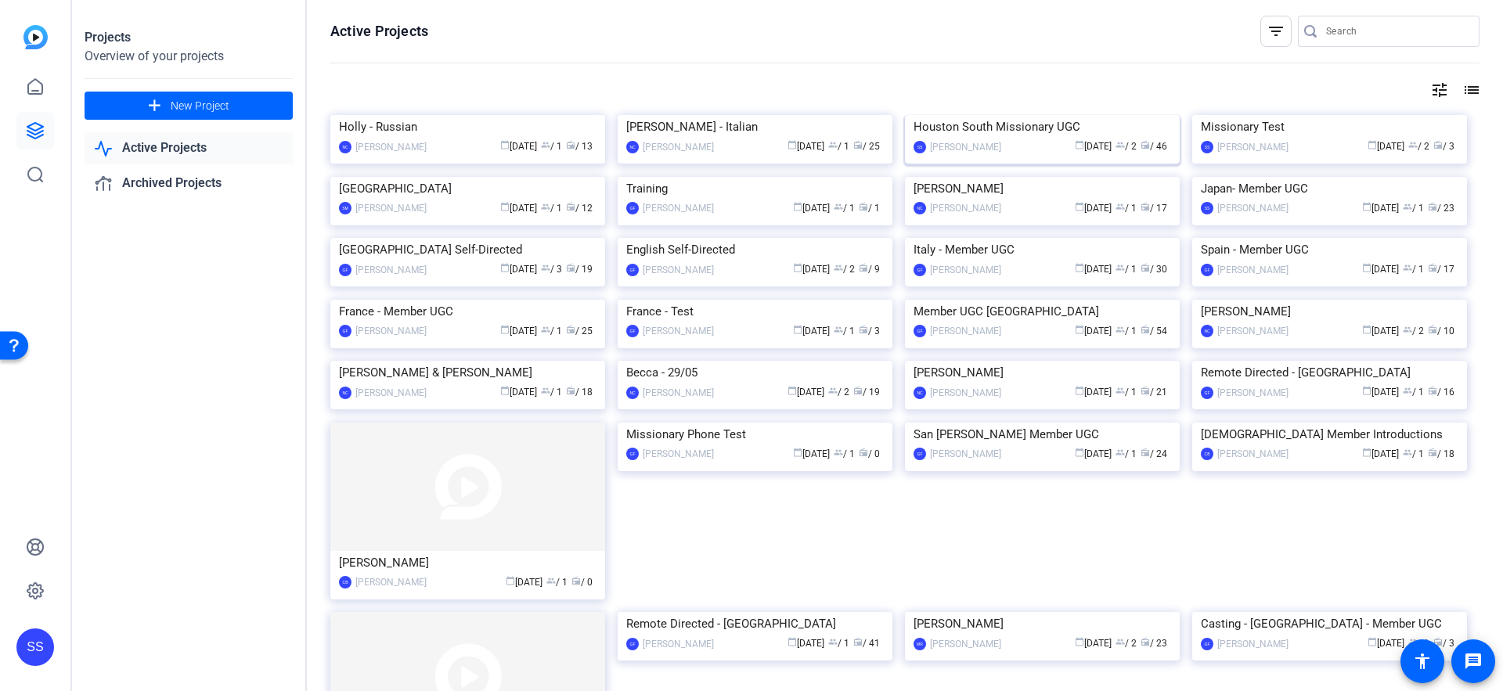
click at [1041, 139] on div "Houston South Missionary UGC" at bounding box center [1043, 126] width 258 height 23
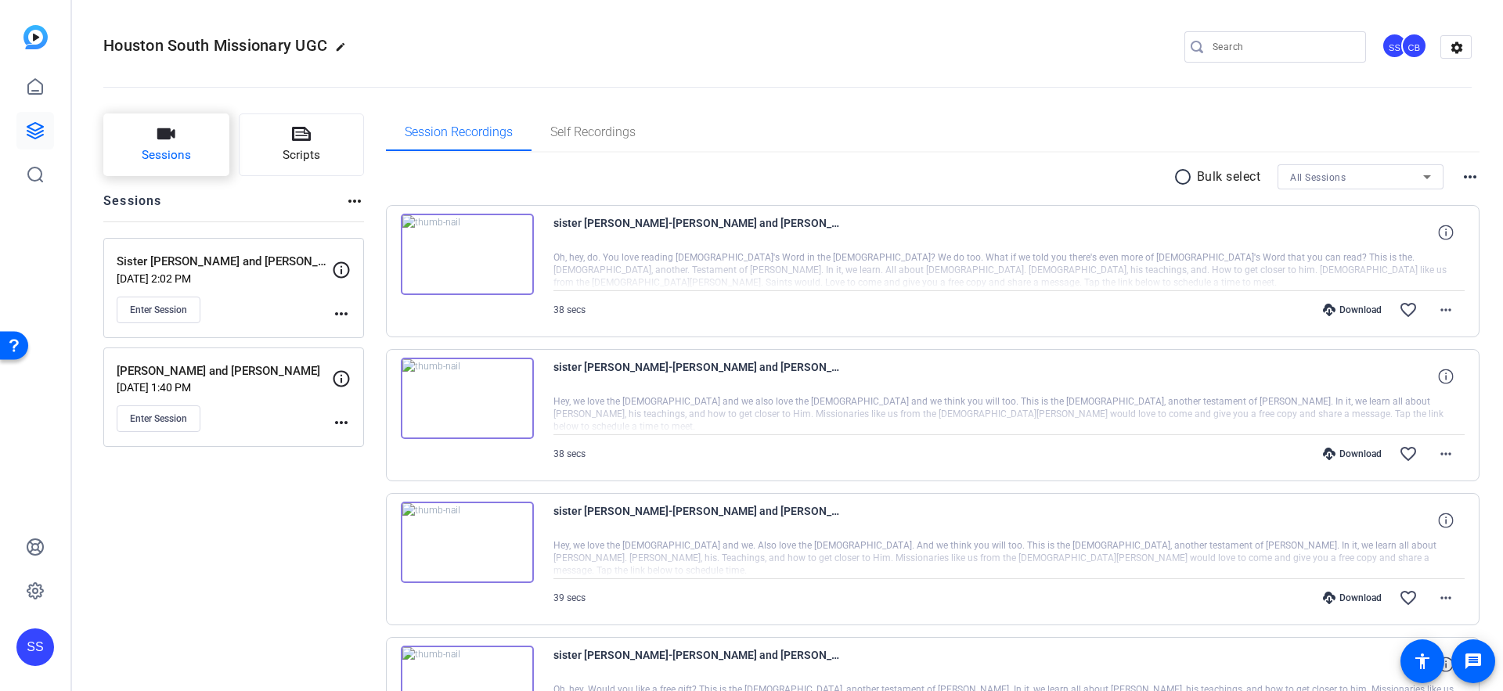
click at [139, 133] on button "Sessions" at bounding box center [166, 145] width 126 height 63
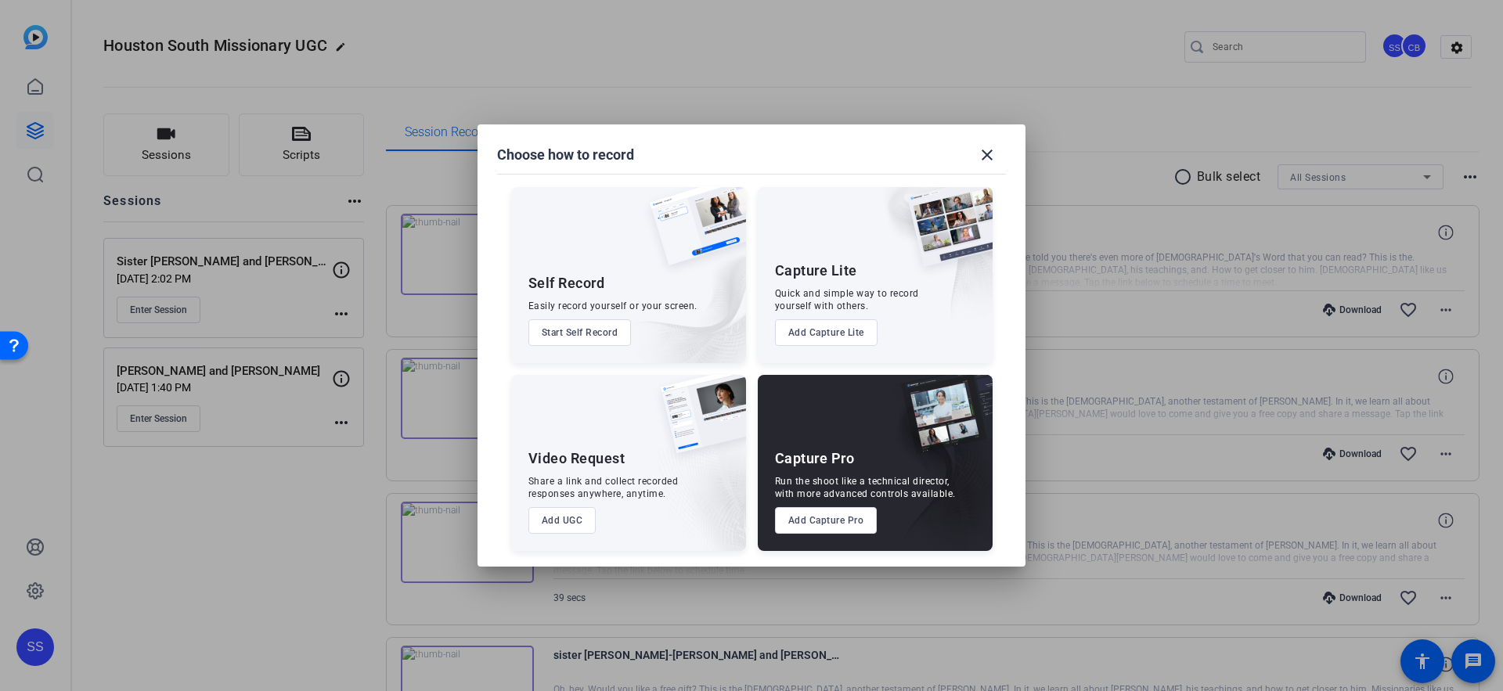
click at [832, 521] on button "Add Capture Pro" at bounding box center [826, 520] width 103 height 27
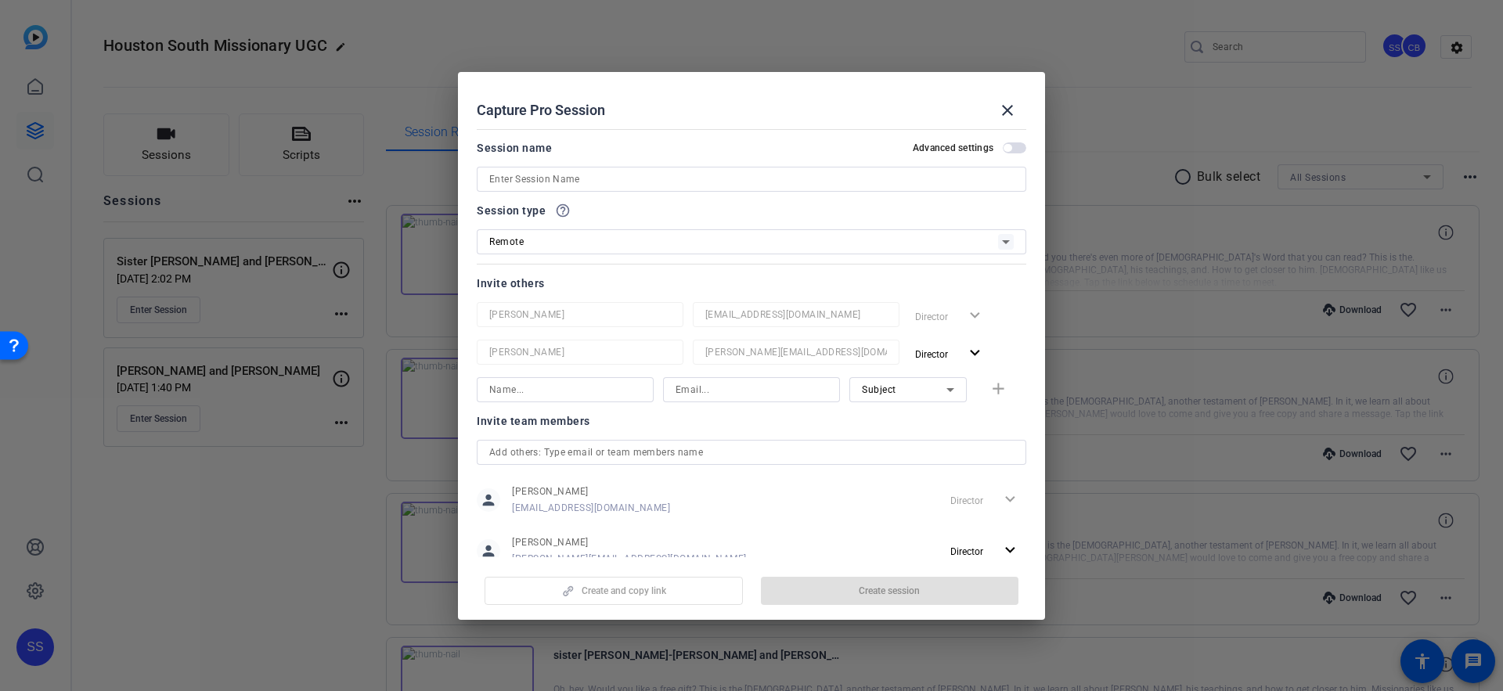
click at [555, 179] on input at bounding box center [751, 179] width 525 height 19
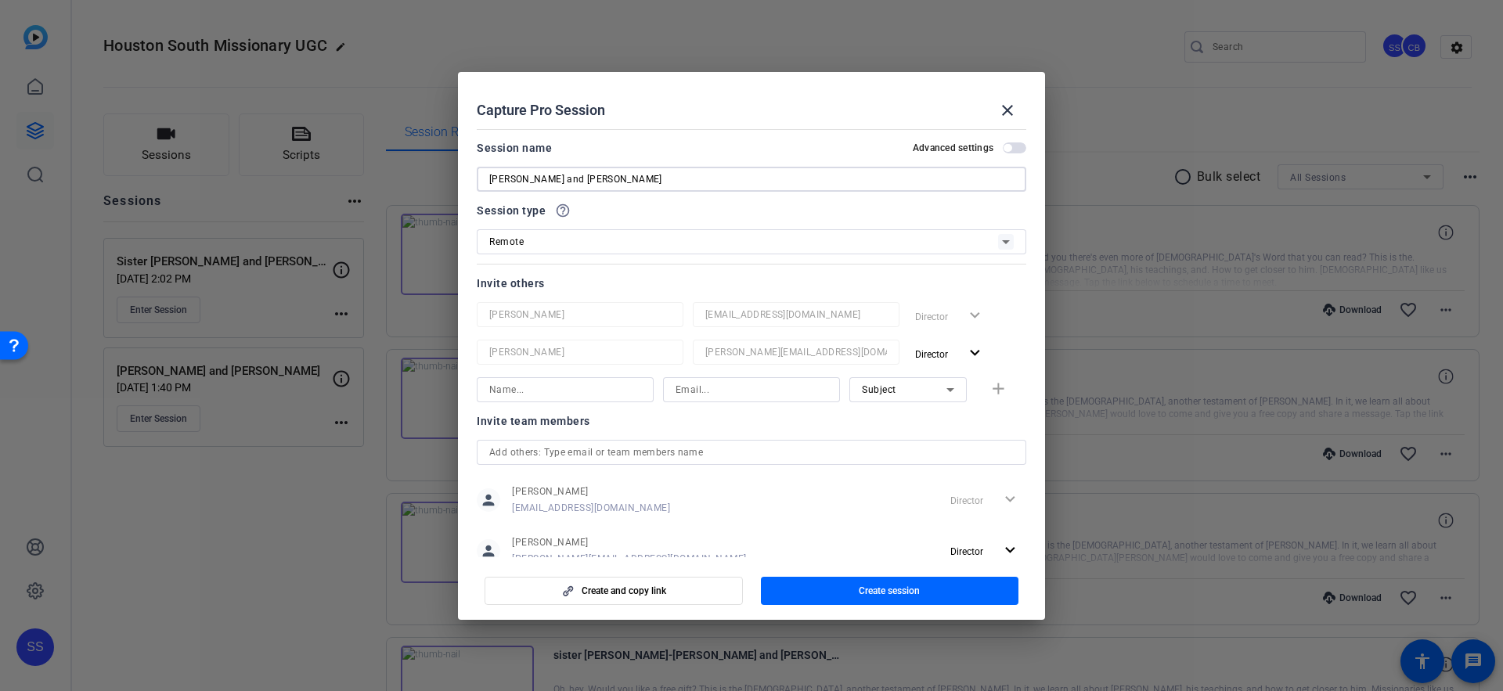
scroll to position [46, 0]
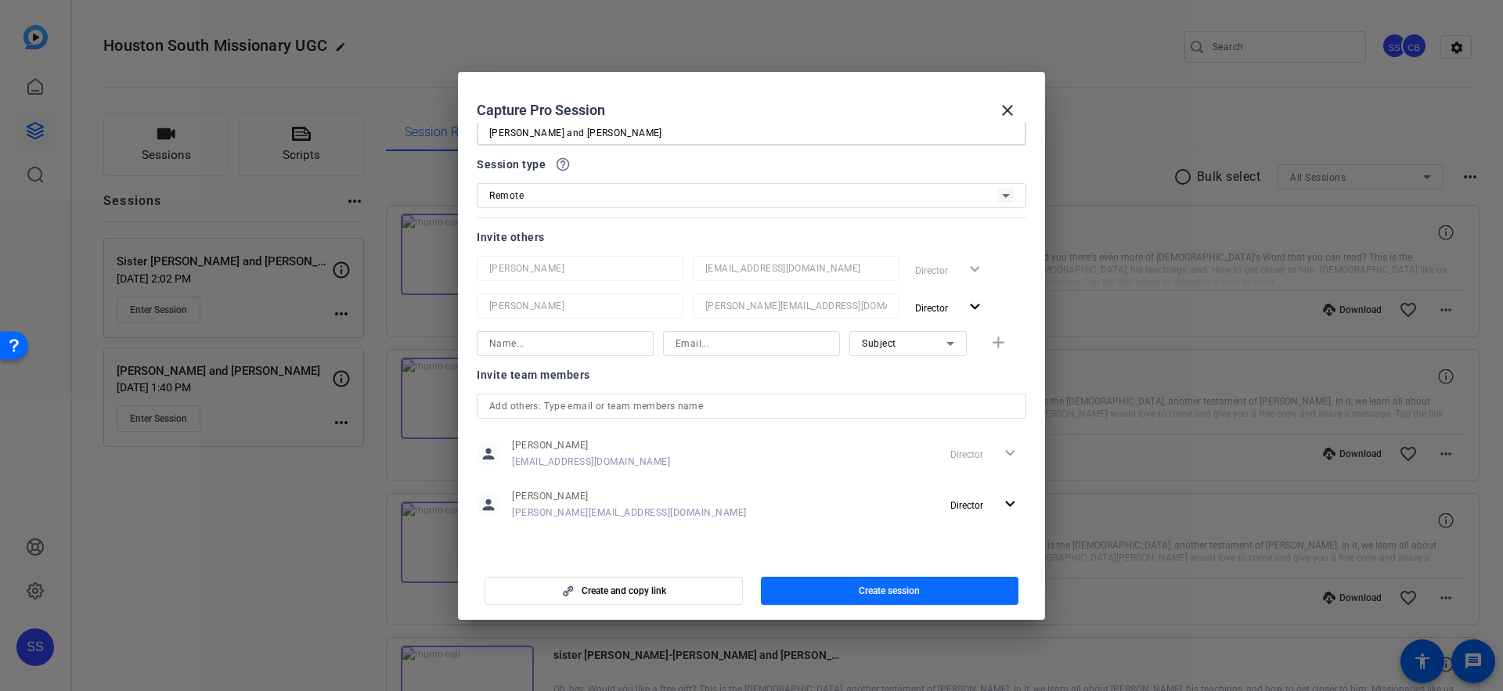
type input "[PERSON_NAME] and [PERSON_NAME]"
click at [839, 590] on span "button" at bounding box center [890, 591] width 258 height 38
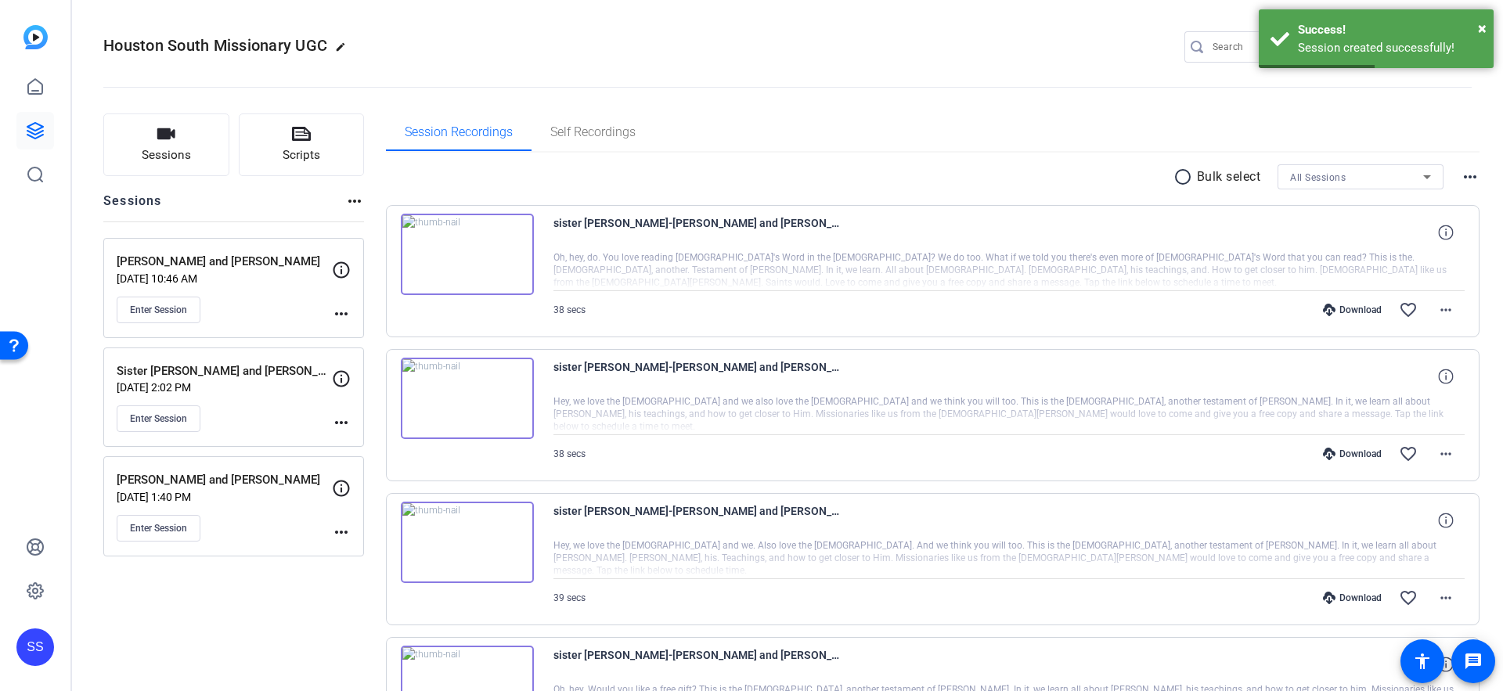
click at [348, 315] on mat-icon "more_horiz" at bounding box center [341, 314] width 19 height 19
click at [363, 332] on span "Edit Session" at bounding box center [380, 336] width 71 height 19
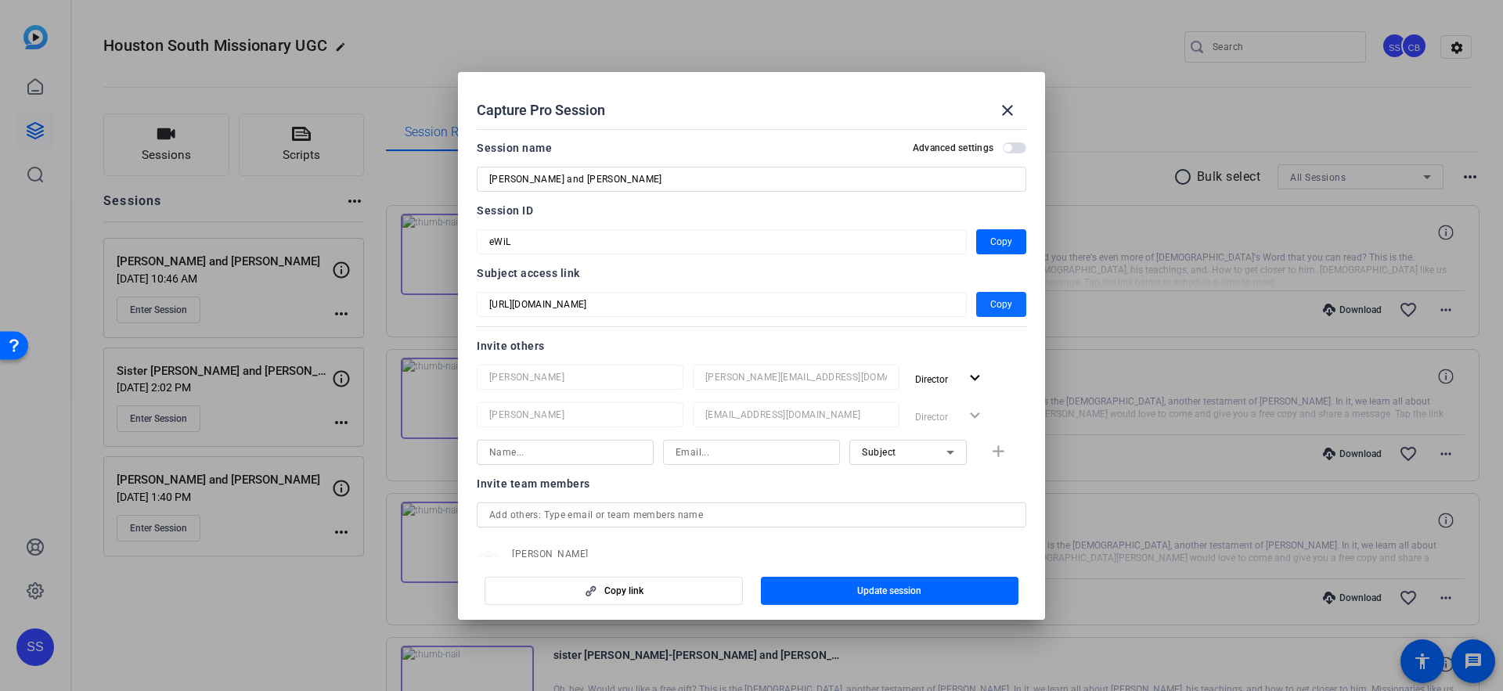
click at [1002, 305] on span "Copy" at bounding box center [1001, 304] width 22 height 19
